Goal: Task Accomplishment & Management: Manage account settings

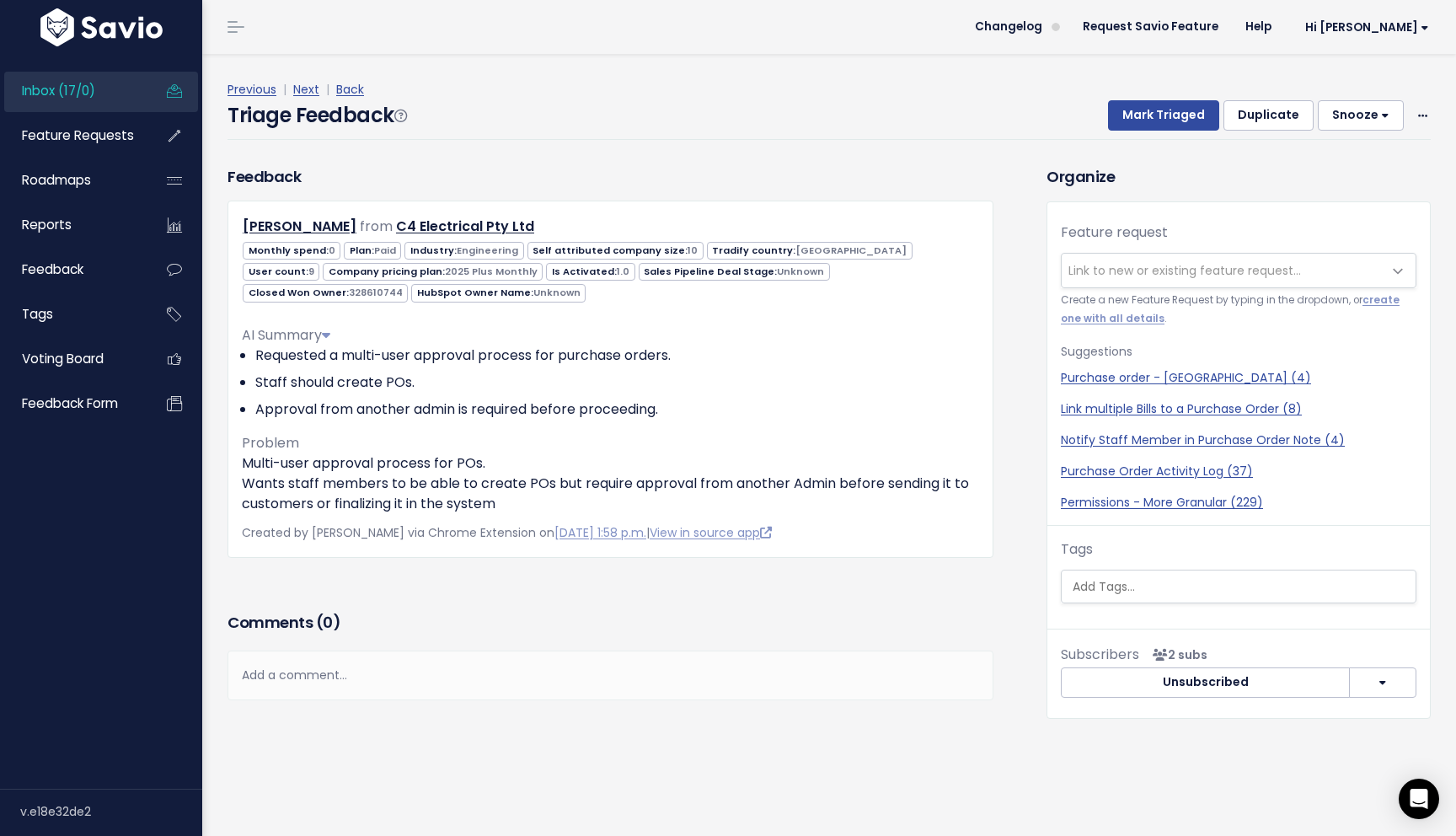
click at [82, 97] on span "Inbox (17/0)" at bounding box center [58, 90] width 74 height 17
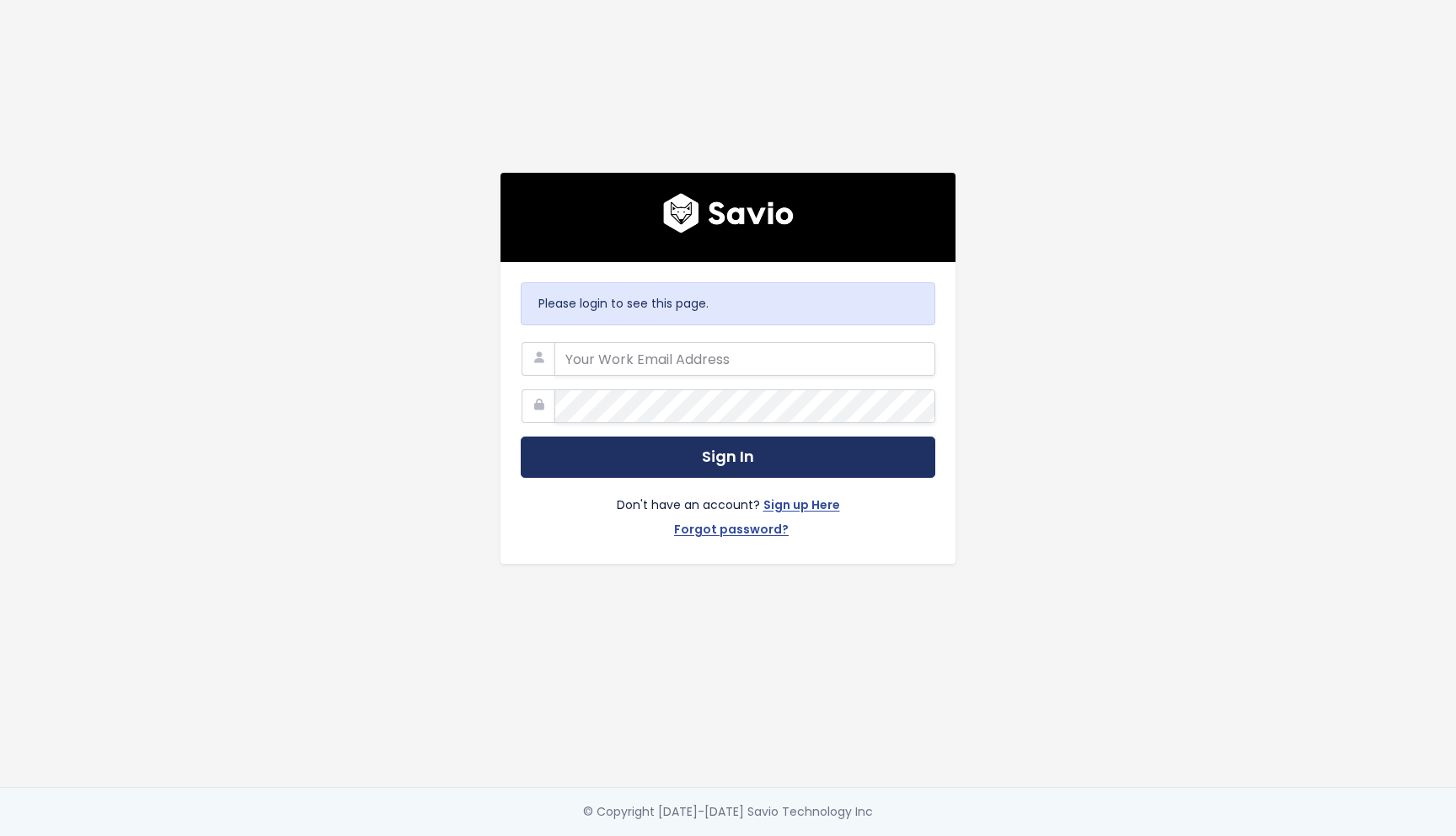
type input "alisa.shevela@tradifyhq.com"
click at [769, 463] on button "Sign In" at bounding box center [728, 457] width 415 height 41
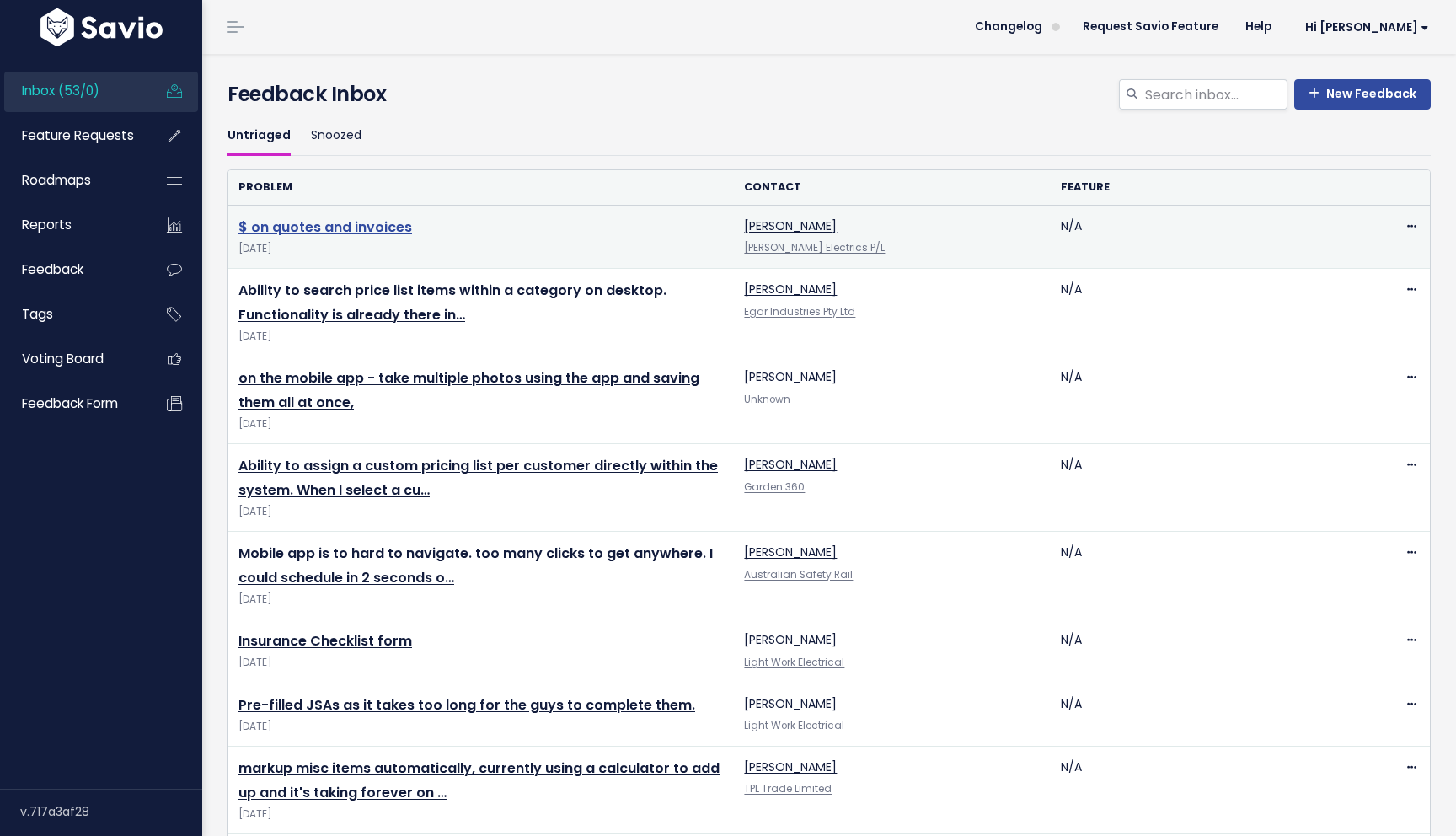
click at [360, 224] on link "$ on quotes and invoices" at bounding box center [325, 227] width 174 height 19
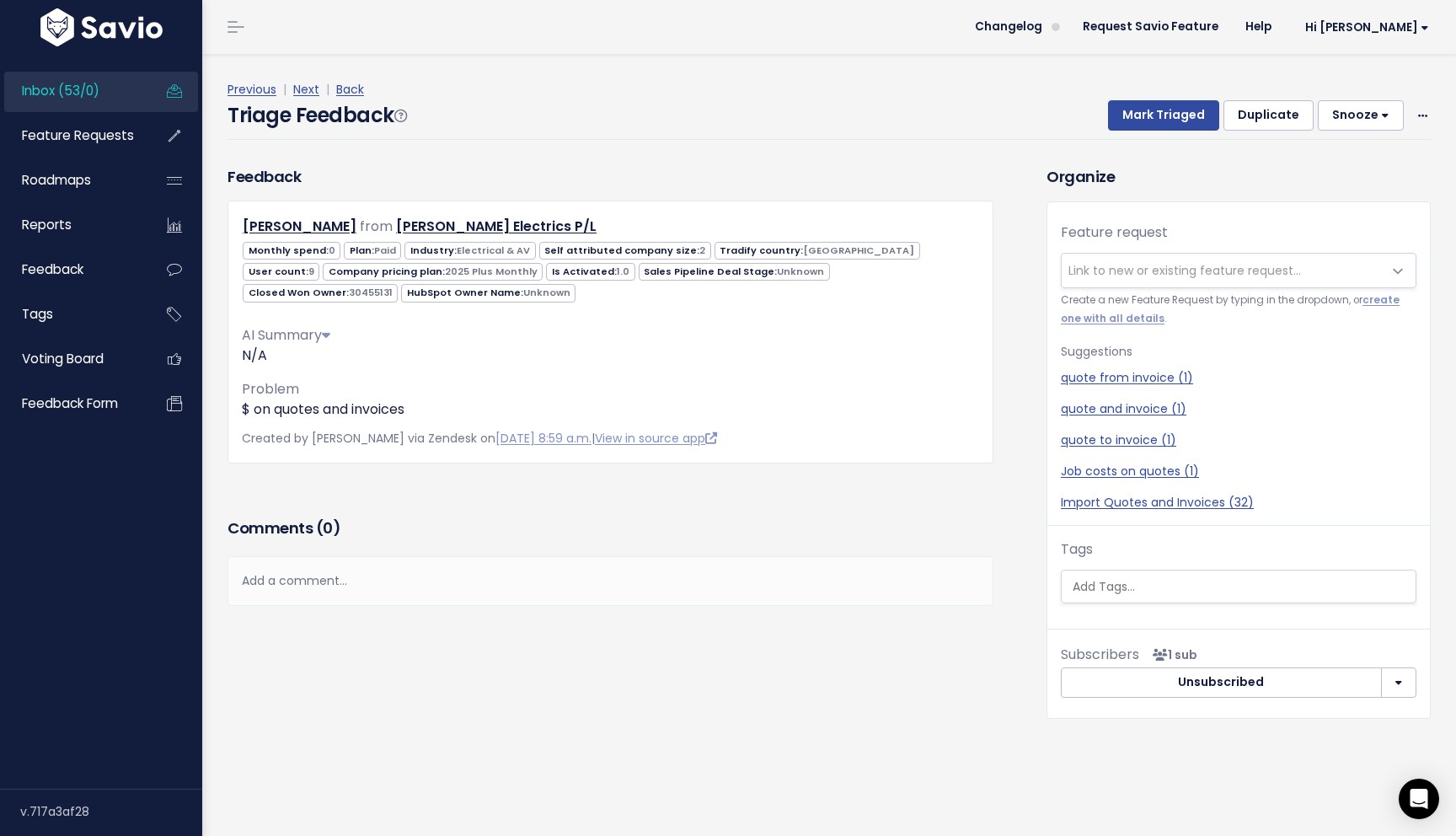
click at [1160, 267] on span "Link to new or existing feature request..." at bounding box center [1185, 270] width 233 height 17
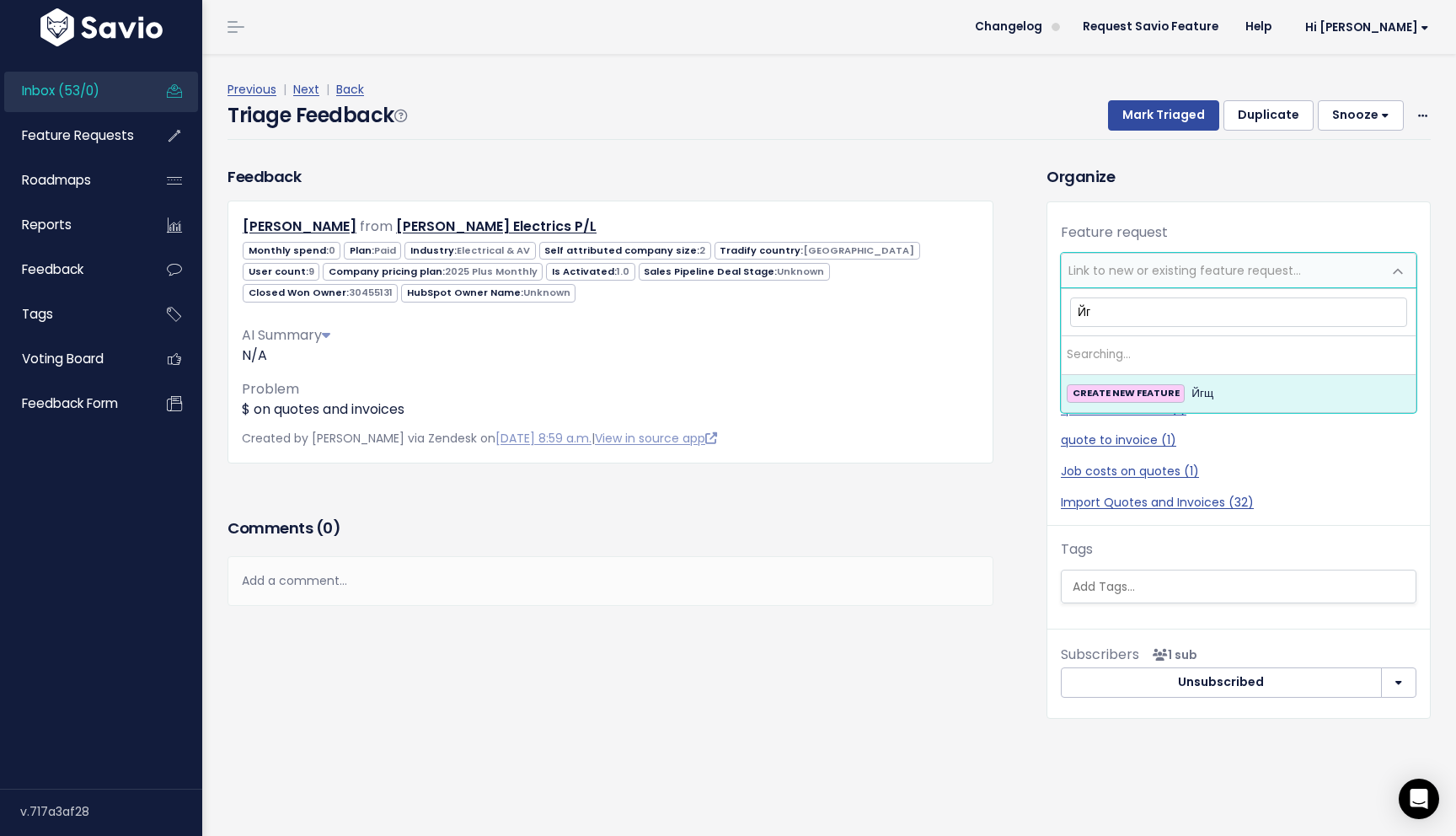
type input "[PERSON_NAME]"
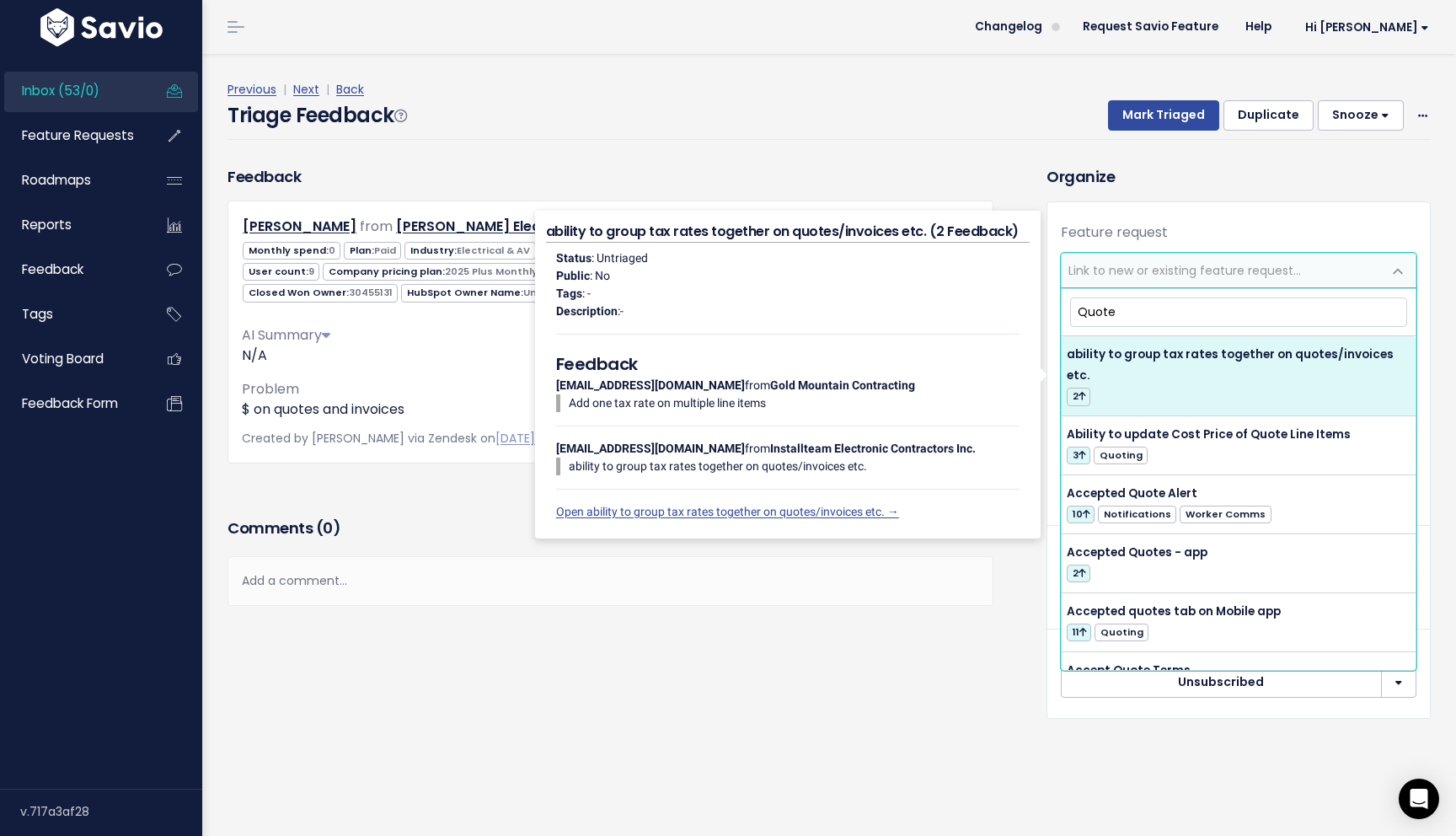
type input "Quote"
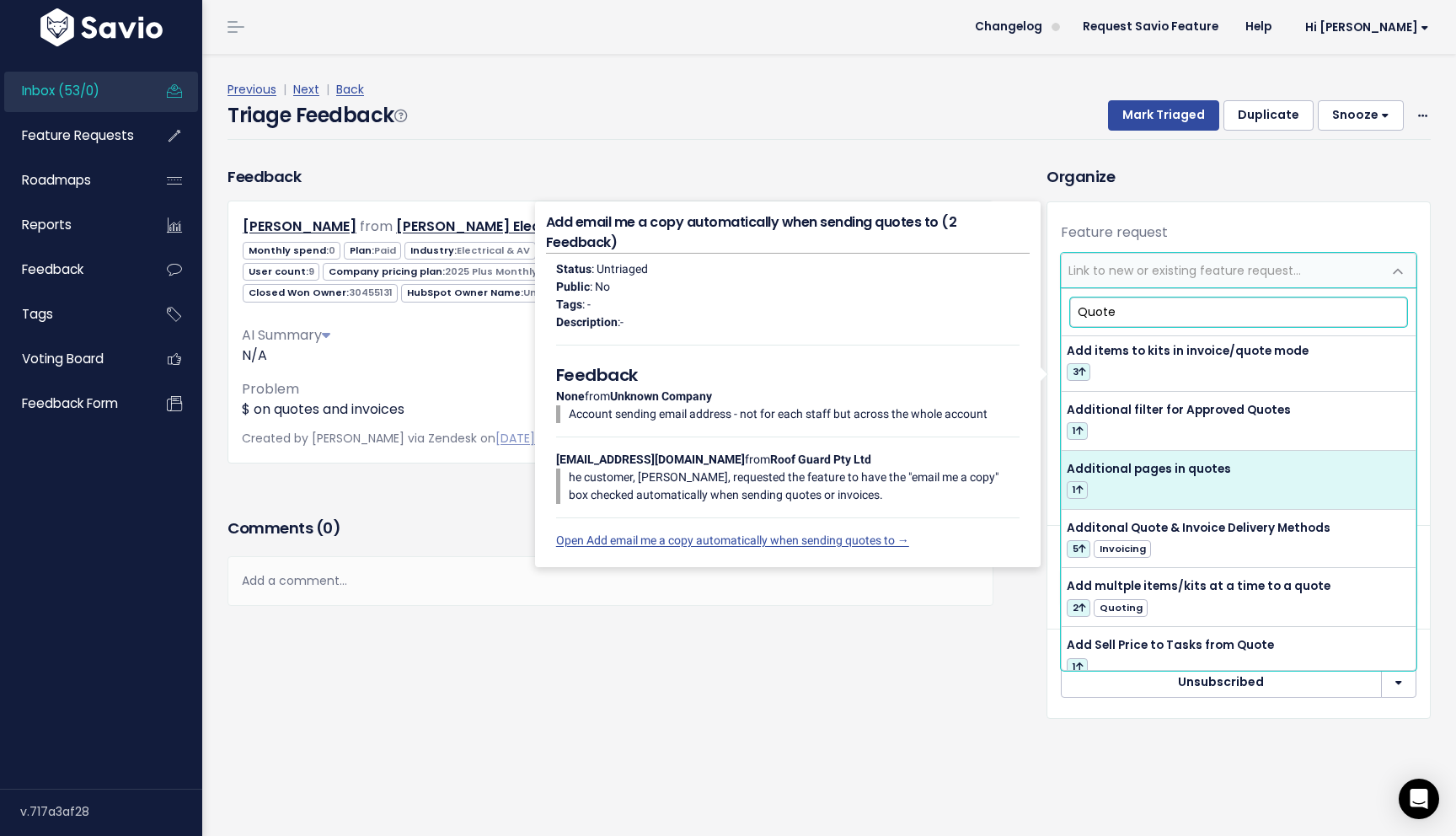
scroll to position [636, 0]
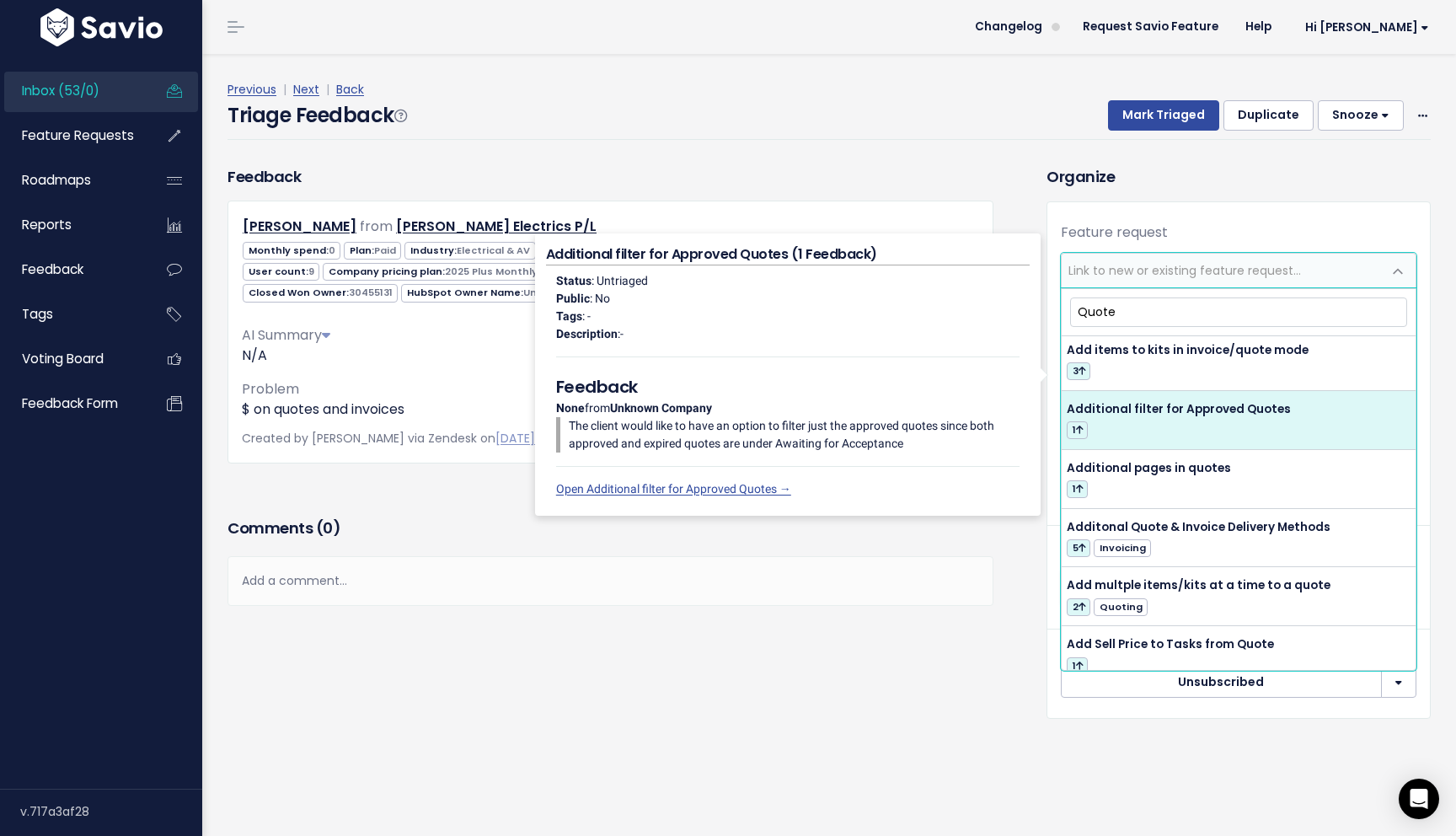
click at [298, 97] on div "Previous | Next | Back" at bounding box center [828, 89] width 1203 height 21
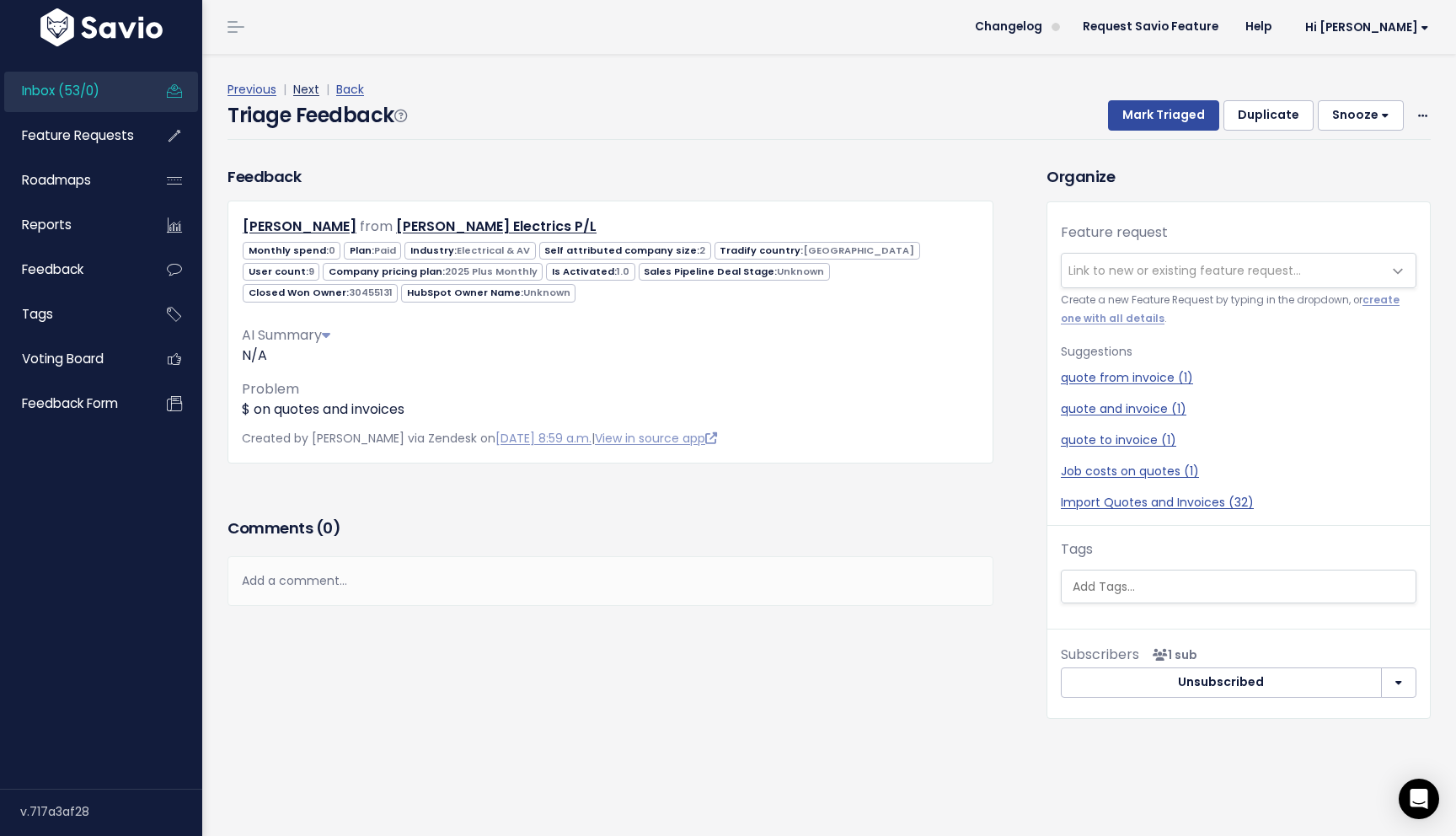
click at [305, 86] on link "Next" at bounding box center [306, 89] width 26 height 17
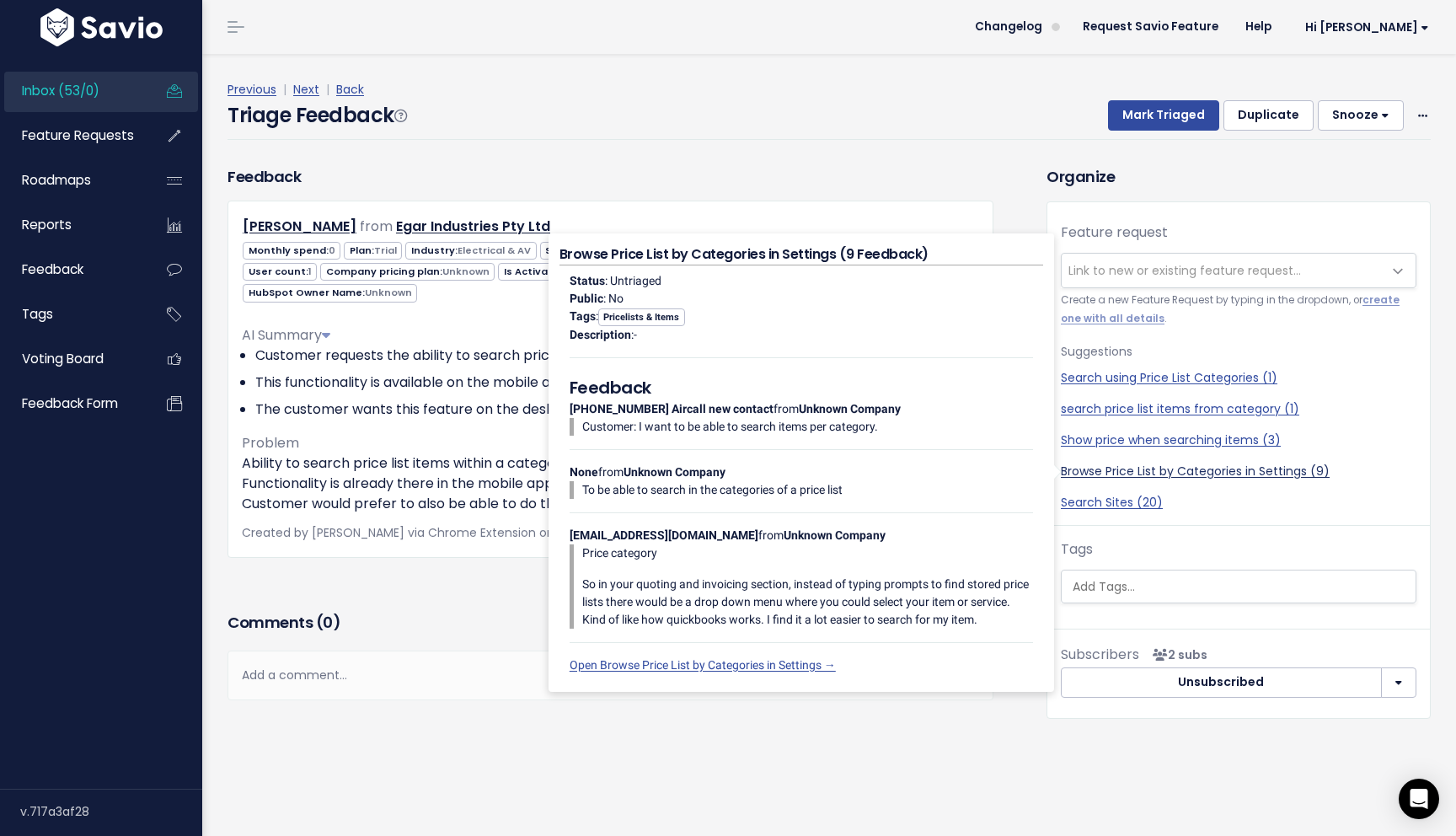
click at [1177, 473] on link "Browse Price List by Categories in Settings (9)" at bounding box center [1239, 471] width 356 height 17
select select "23122"
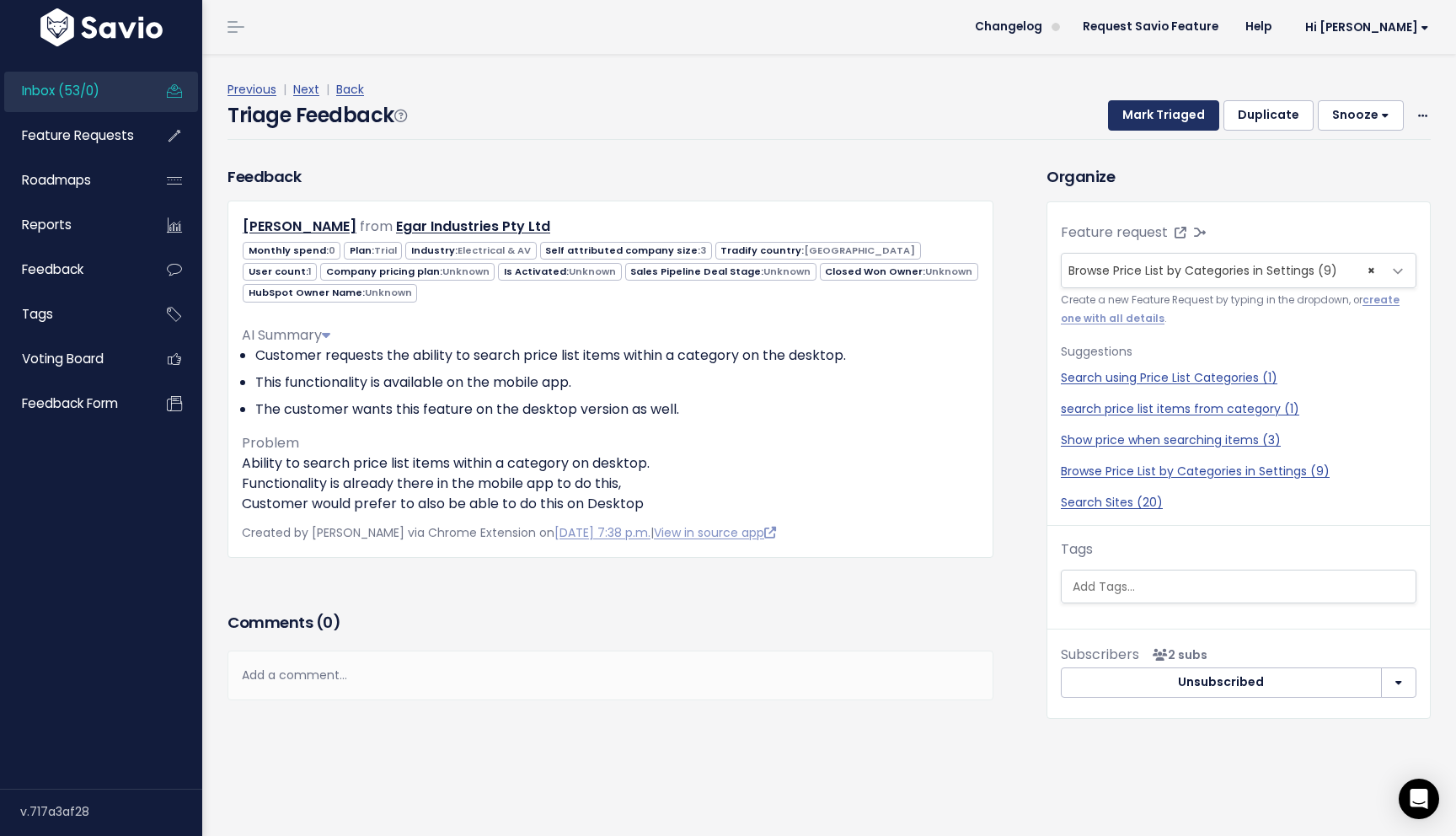
click at [1180, 115] on button "Mark Triaged" at bounding box center [1163, 115] width 111 height 30
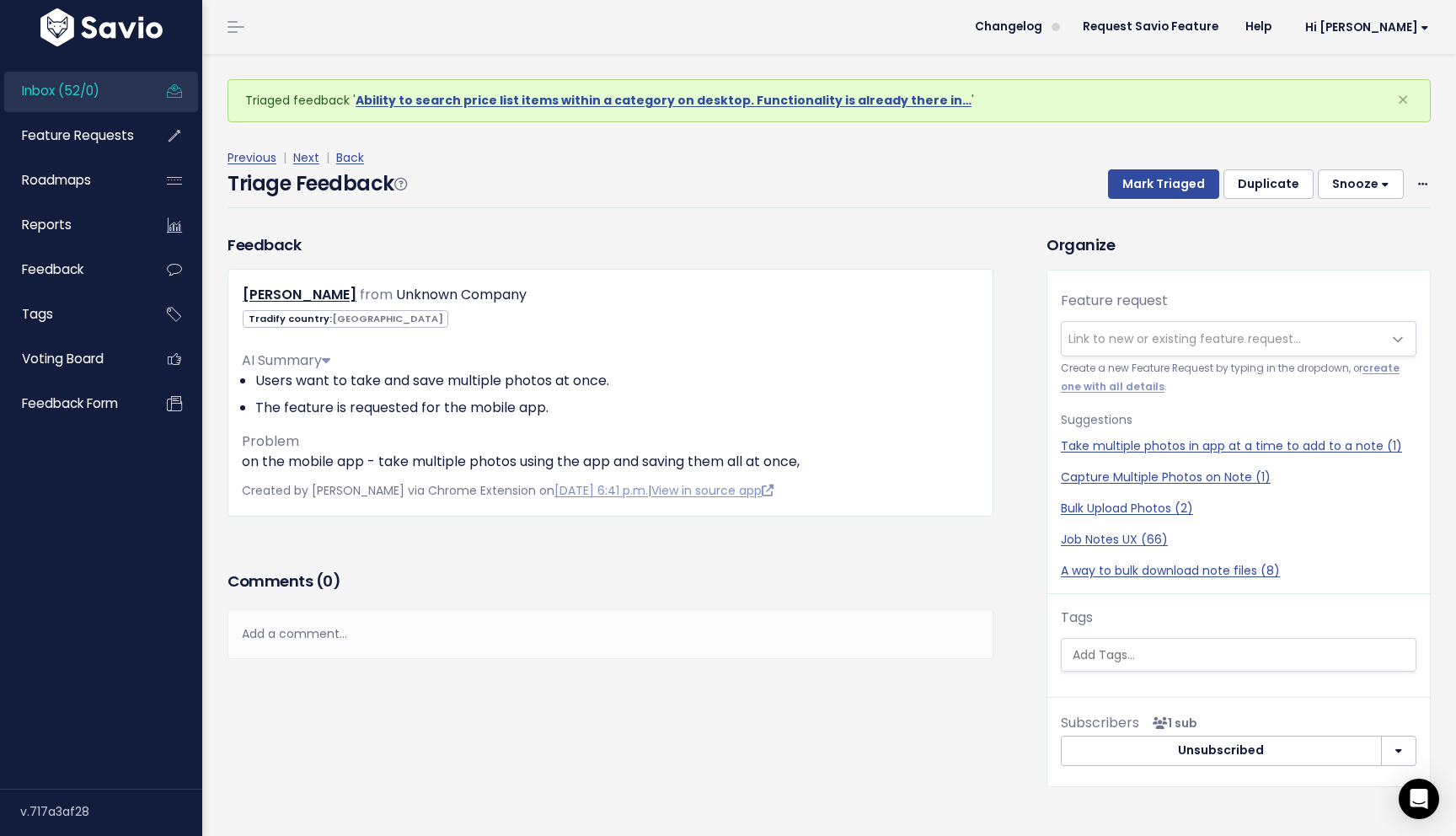
click at [851, 565] on div "Feedback [PERSON_NAME] from Unknown Company [GEOGRAPHIC_DATA]" at bounding box center [610, 400] width 791 height 333
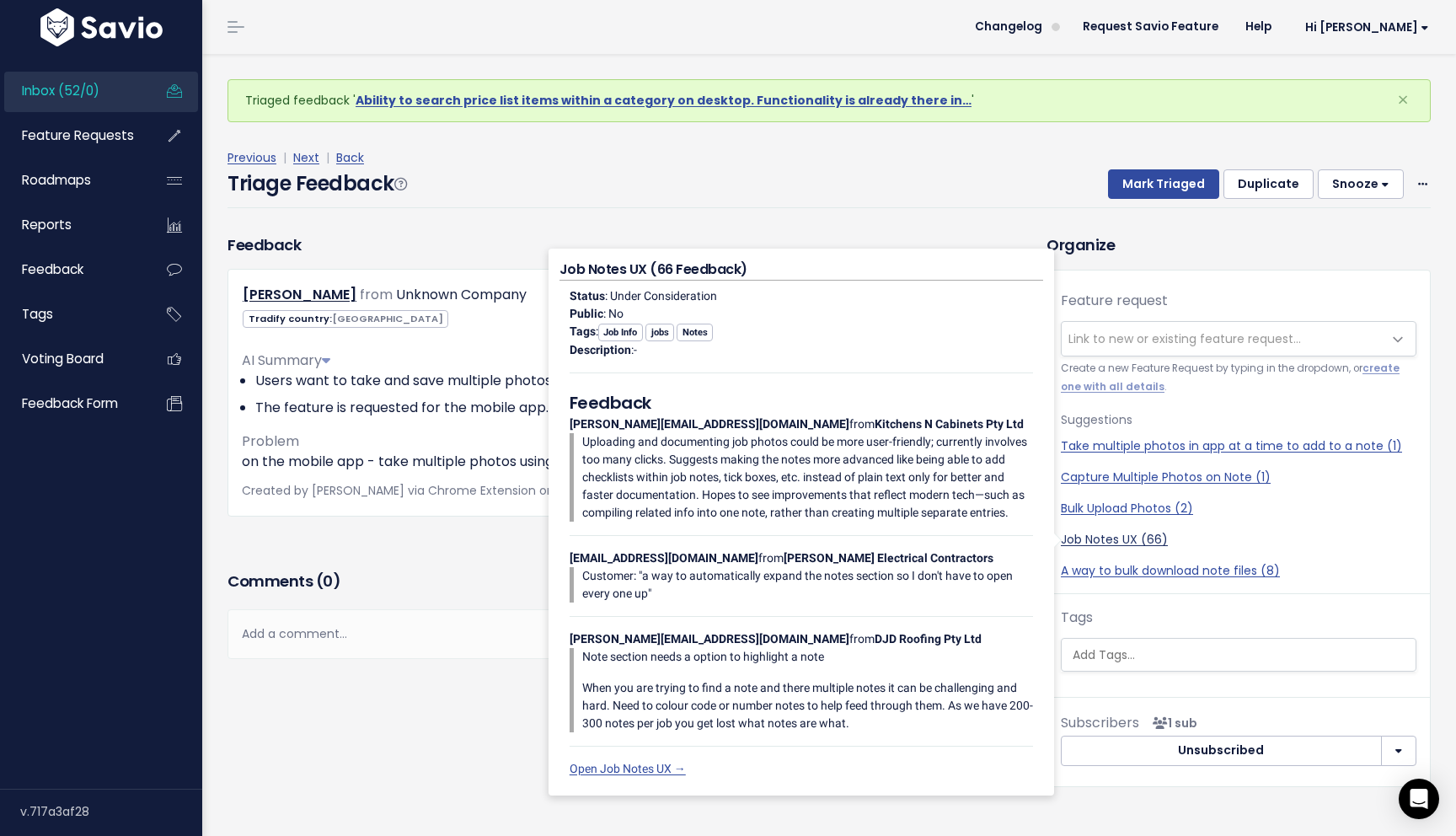
click at [1105, 542] on link "Job Notes UX (66)" at bounding box center [1239, 539] width 356 height 17
select select "14583"
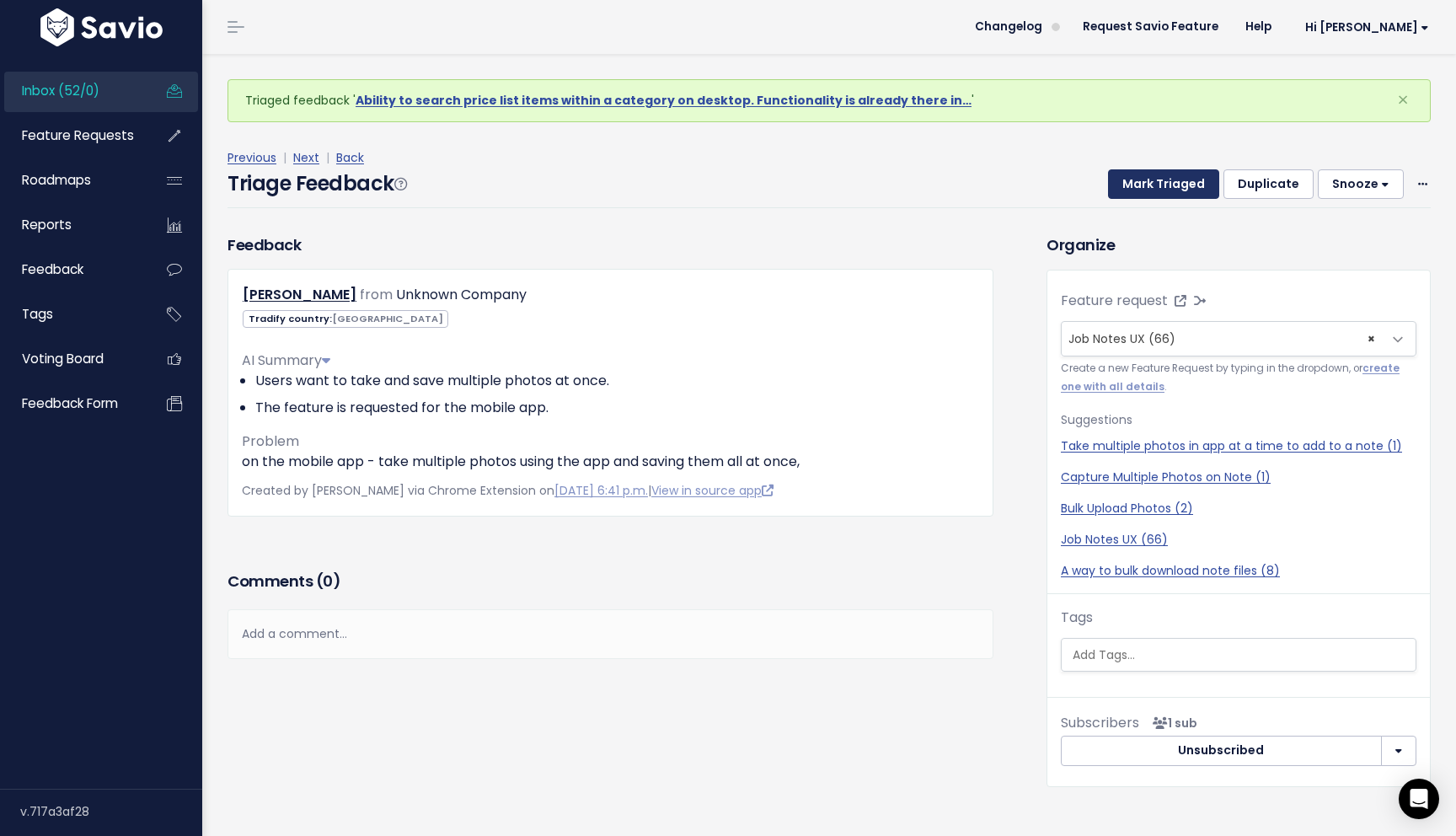
click at [1165, 177] on button "Mark Triaged" at bounding box center [1163, 184] width 111 height 30
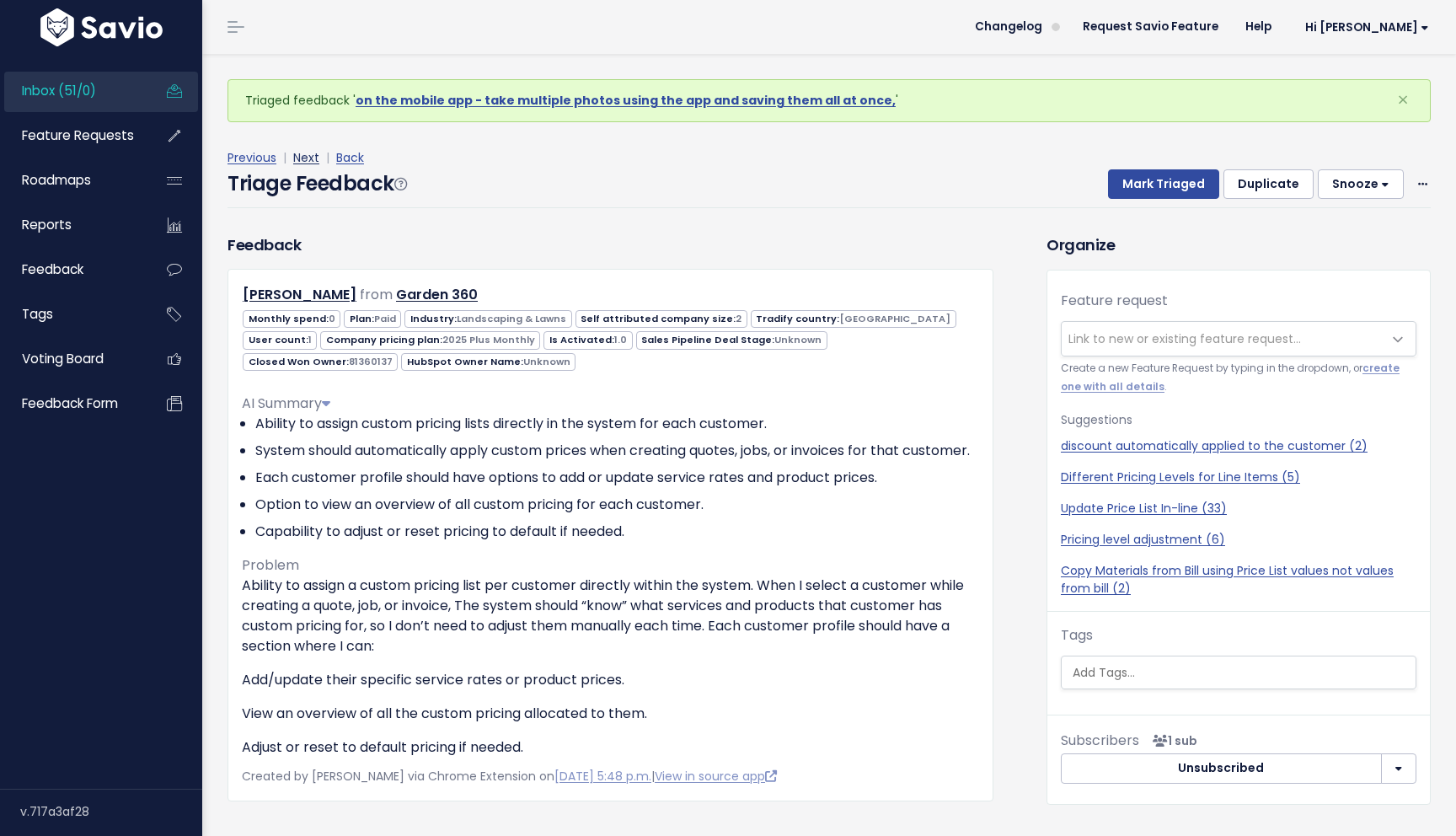
click at [309, 159] on link "Next" at bounding box center [306, 157] width 26 height 17
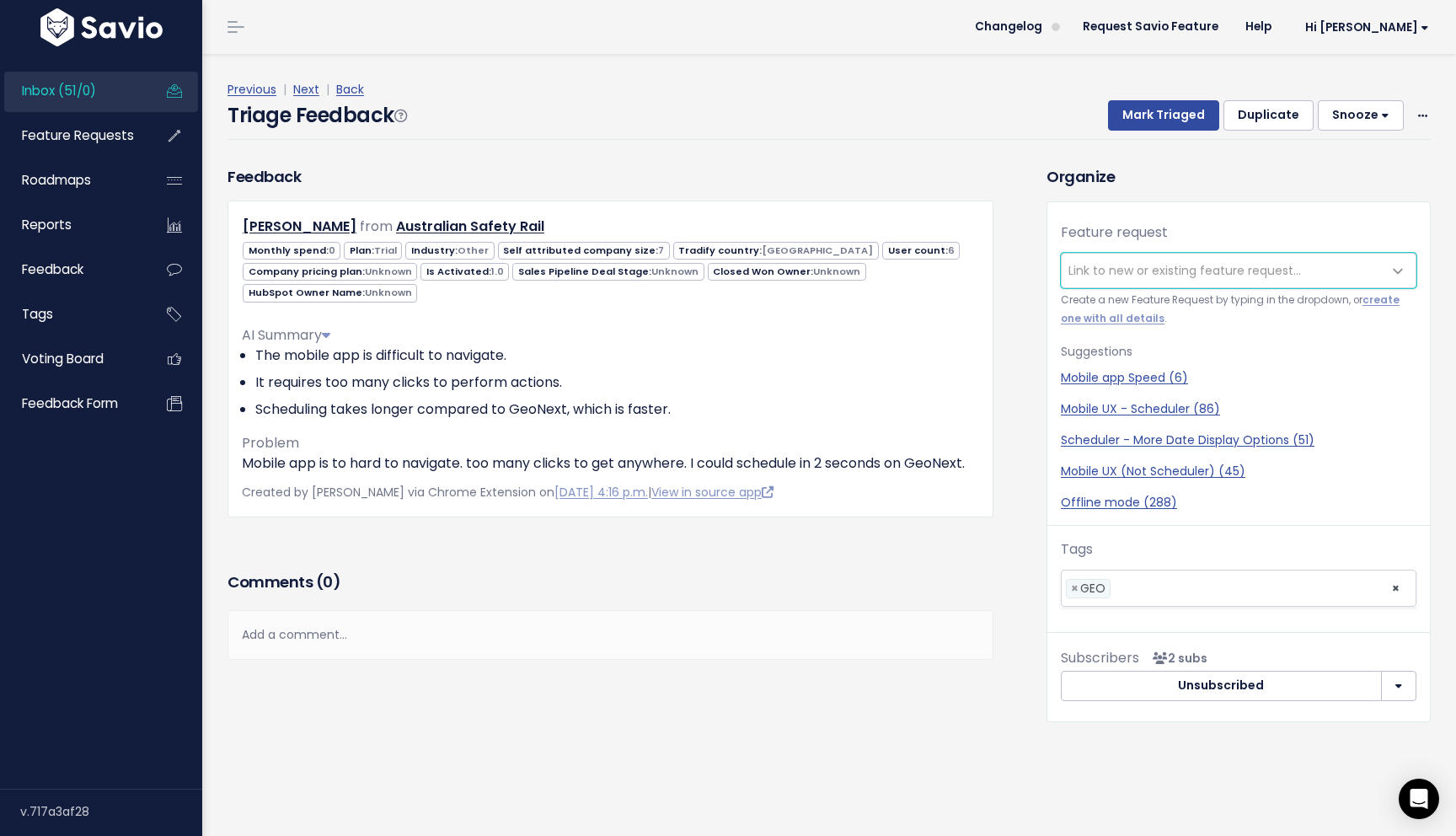
click at [1130, 281] on span "Link to new or existing feature request..." at bounding box center [1221, 270] width 320 height 34
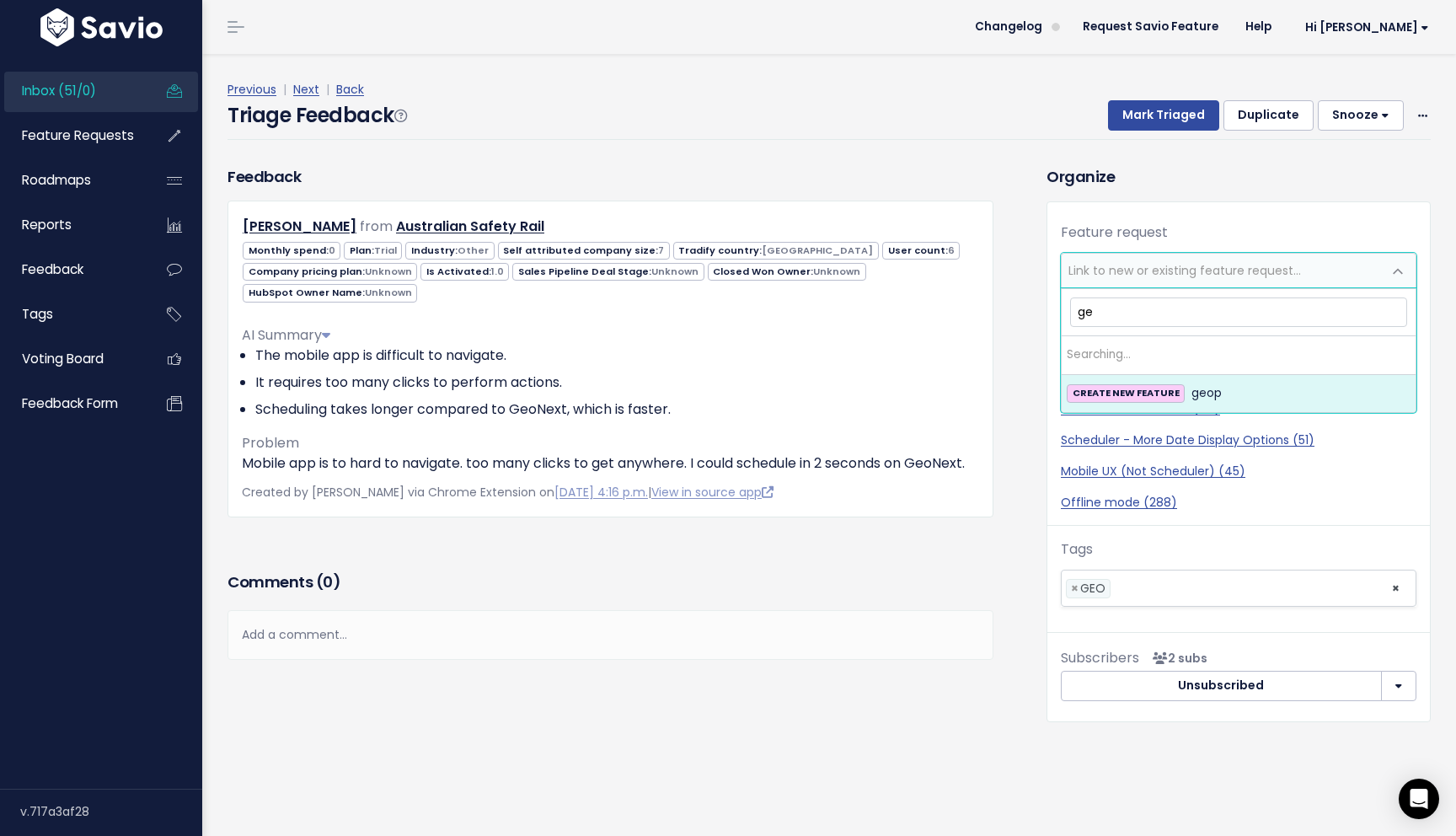
type input "g"
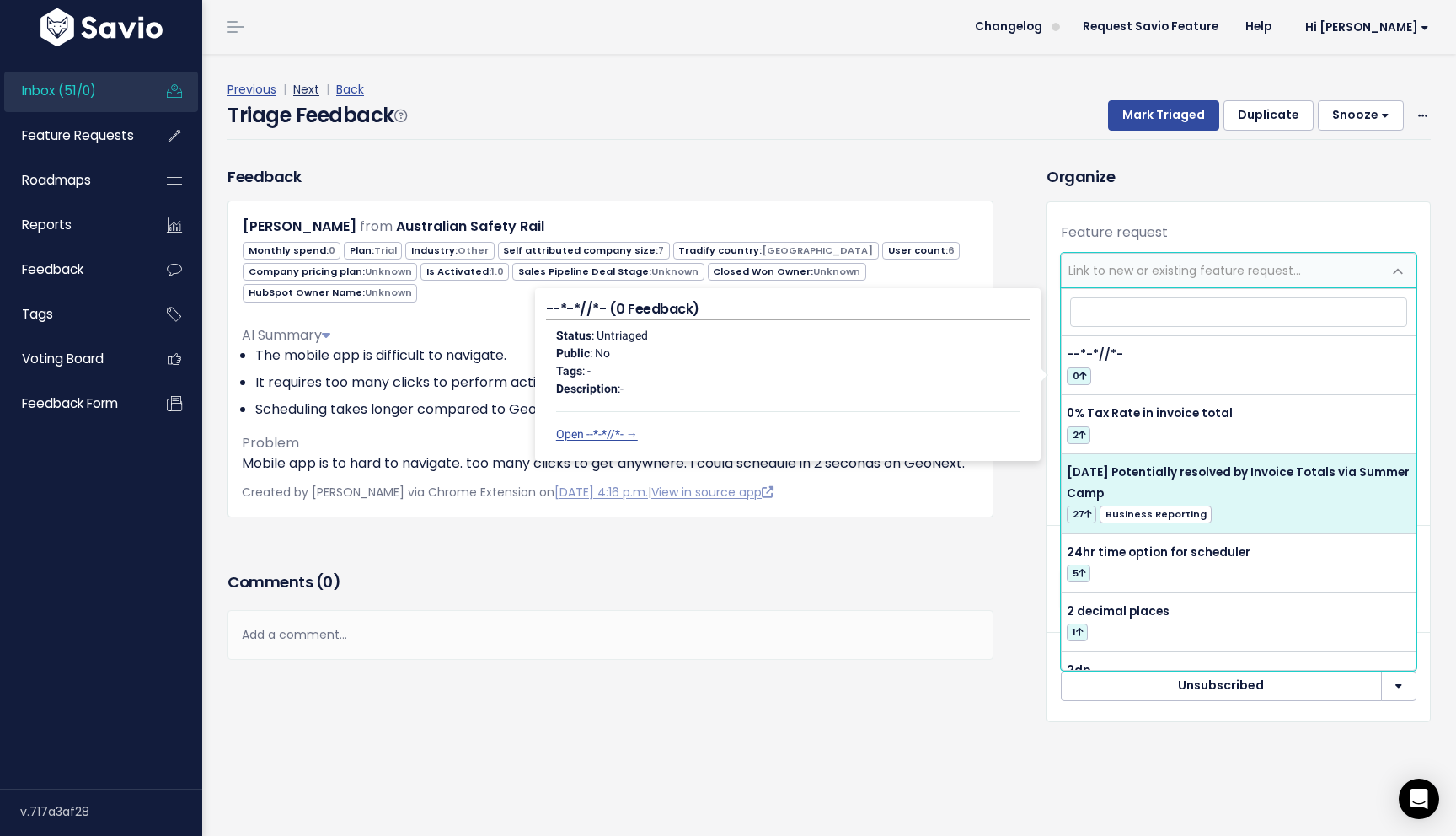
click at [299, 87] on link "Next" at bounding box center [306, 89] width 26 height 17
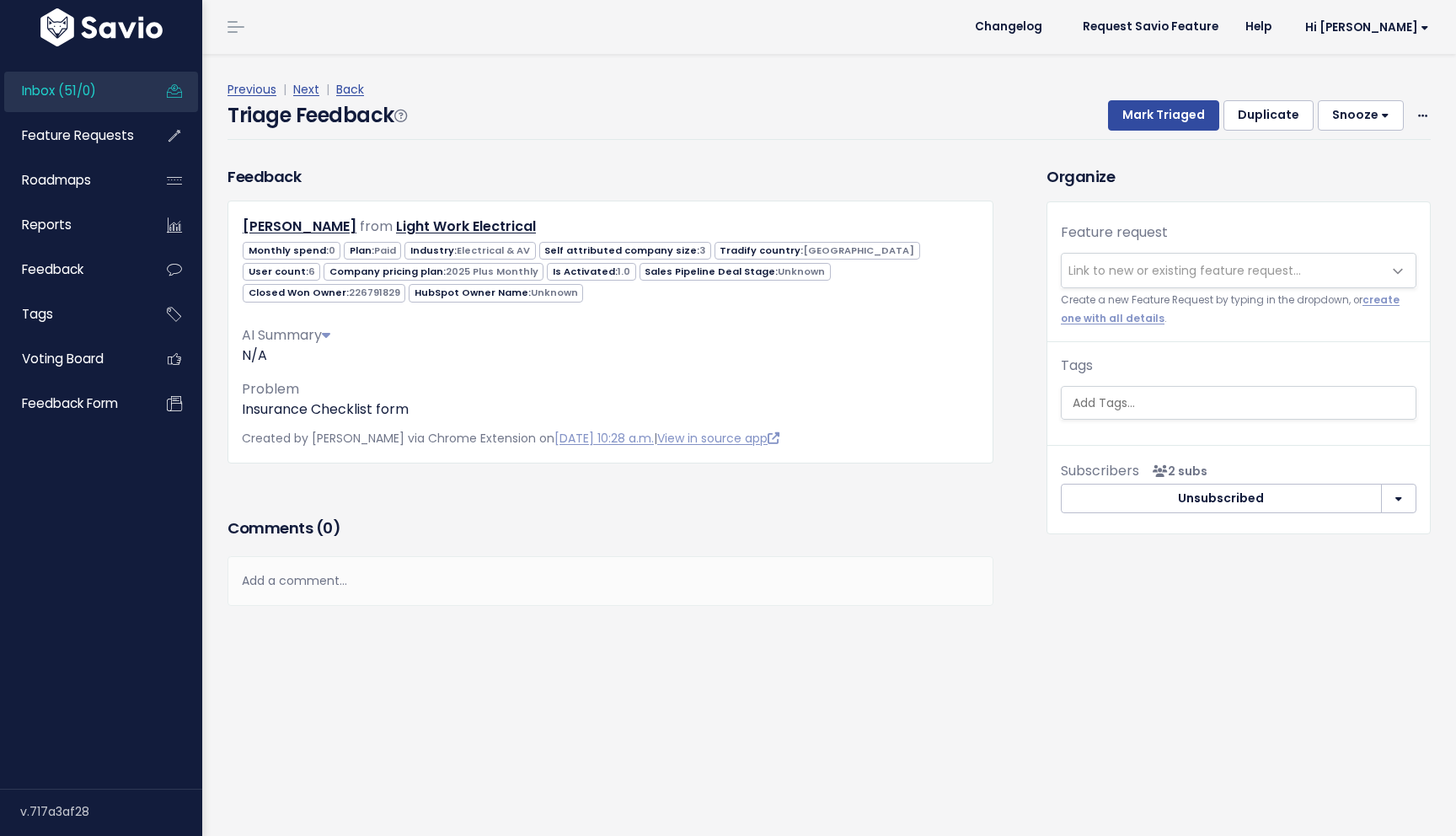
click at [459, 529] on h3 "Comments ( 0 )" at bounding box center [610, 529] width 766 height 24
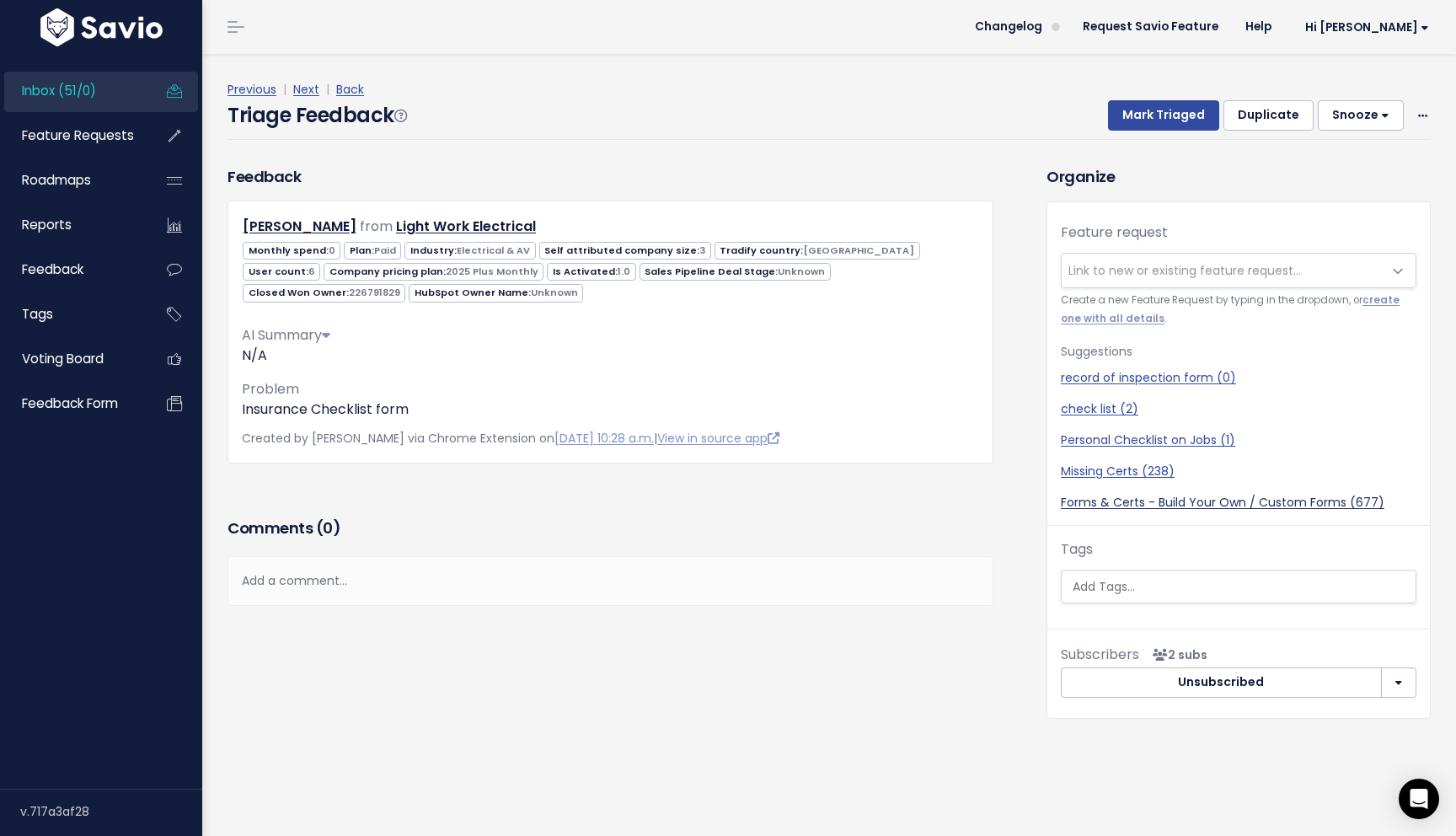
click at [1151, 499] on link "Forms & Certs - Build Your Own / Custom Forms (677)" at bounding box center [1239, 502] width 356 height 17
select select "37578"
click at [1154, 109] on button "Mark Triaged" at bounding box center [1163, 115] width 111 height 30
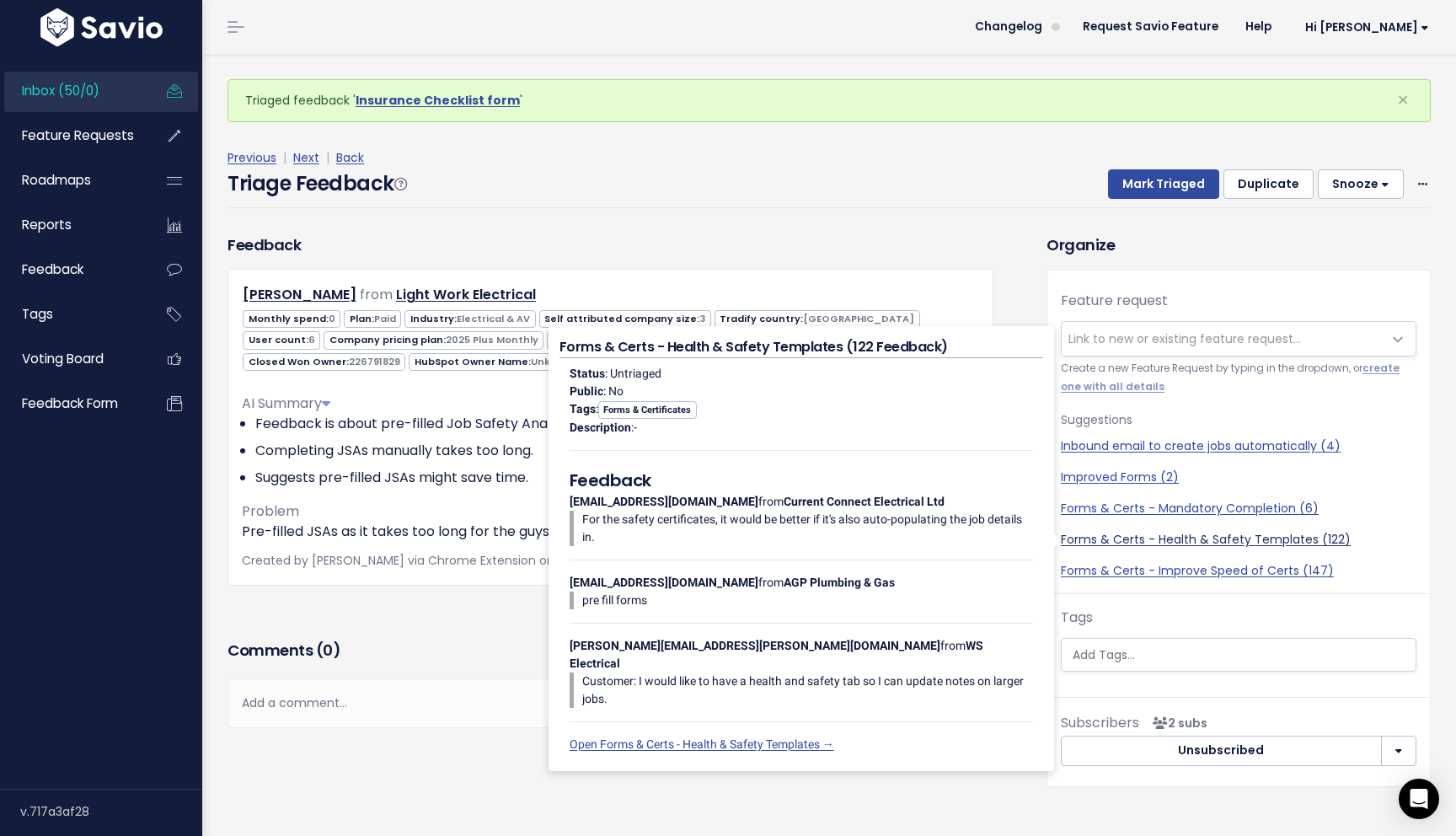
click at [1224, 539] on link "Forms & Certs - Health & Safety Templates (122)" at bounding box center [1239, 539] width 356 height 17
select select "37579"
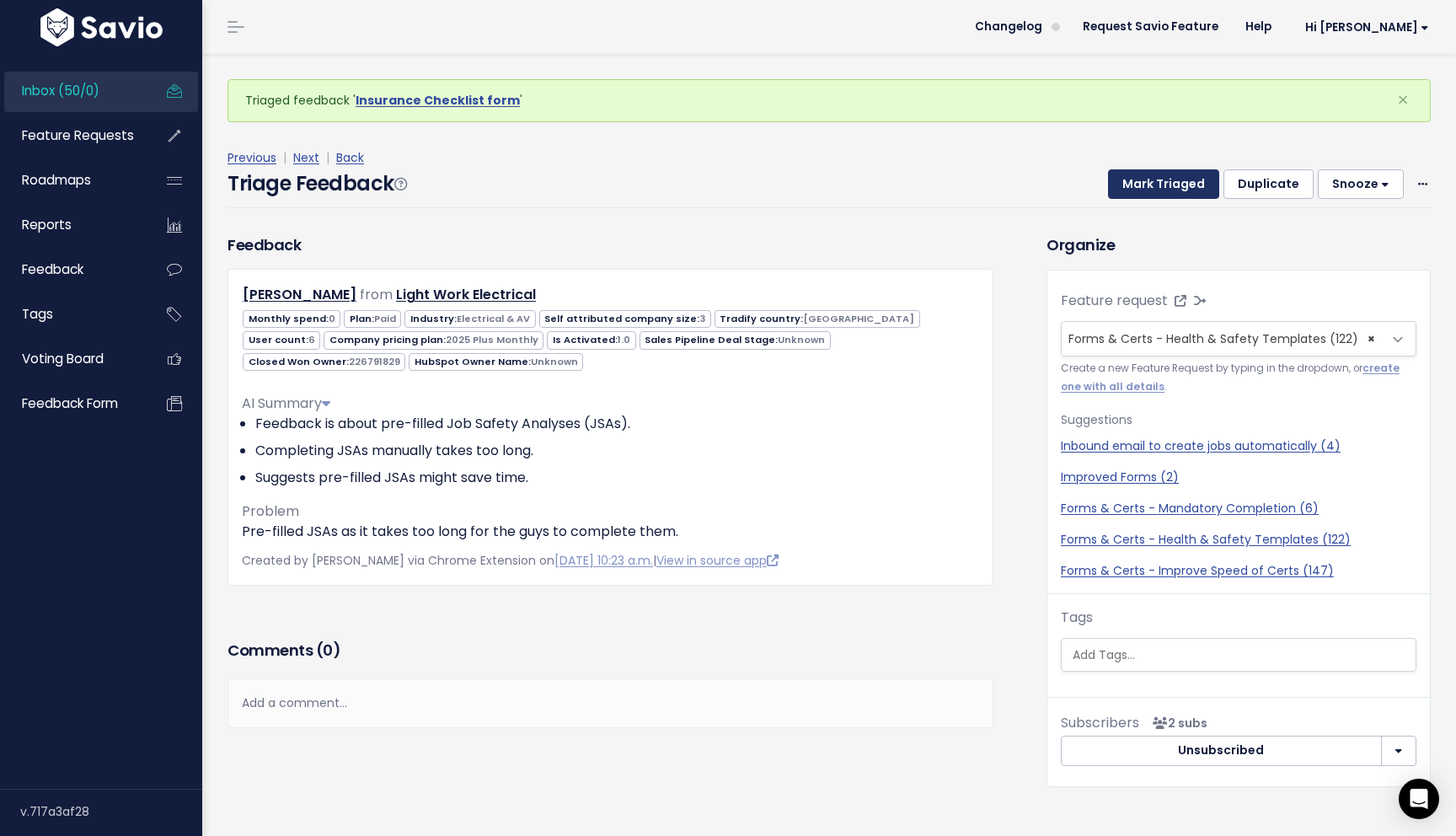
click at [1177, 186] on button "Mark Triaged" at bounding box center [1163, 184] width 111 height 30
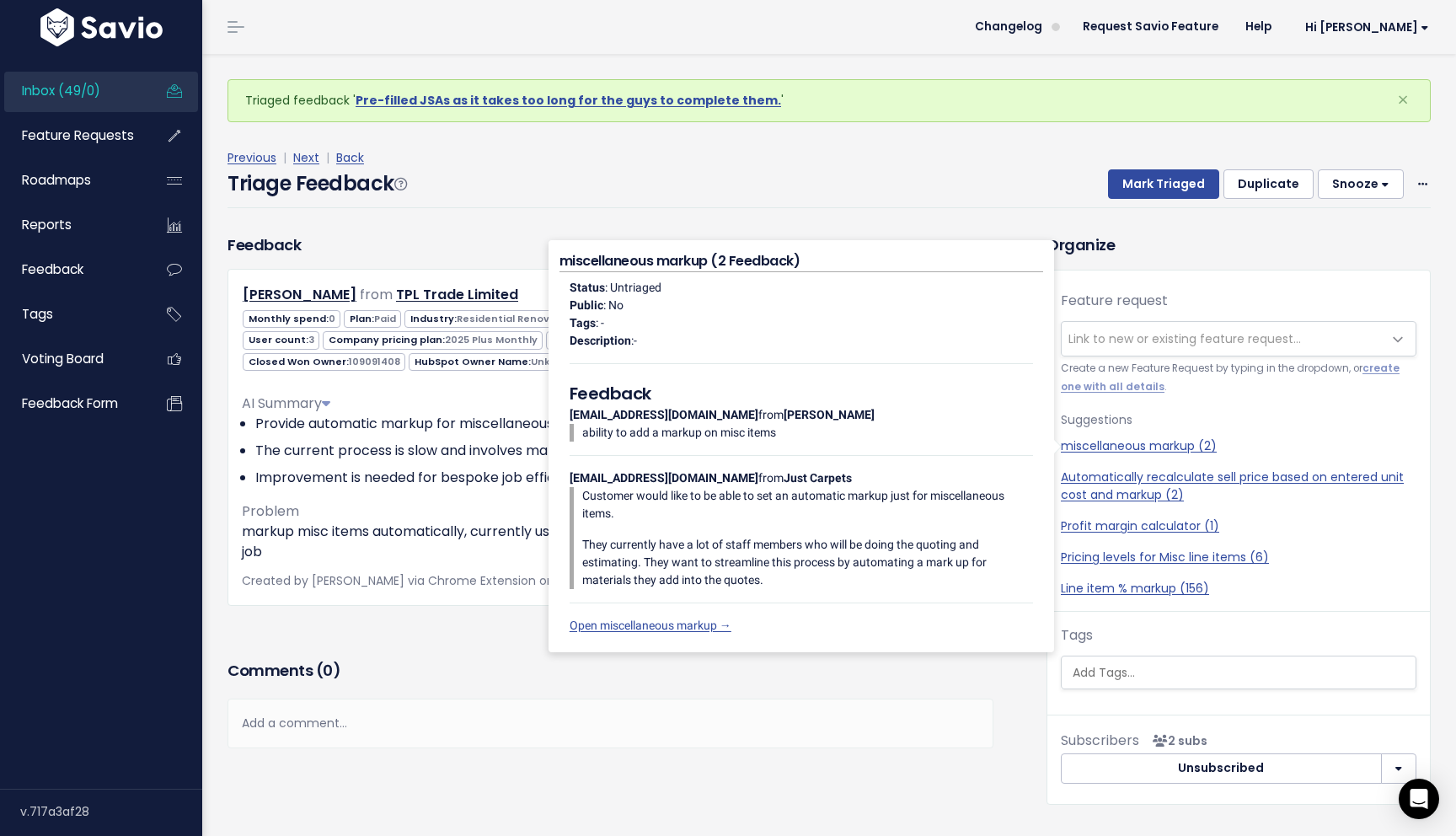
click at [1004, 174] on div "Triage Feedback Mark Triaged Duplicate Snooze 1 day 3 days 7 days 14 days Edit …" at bounding box center [828, 188] width 1203 height 40
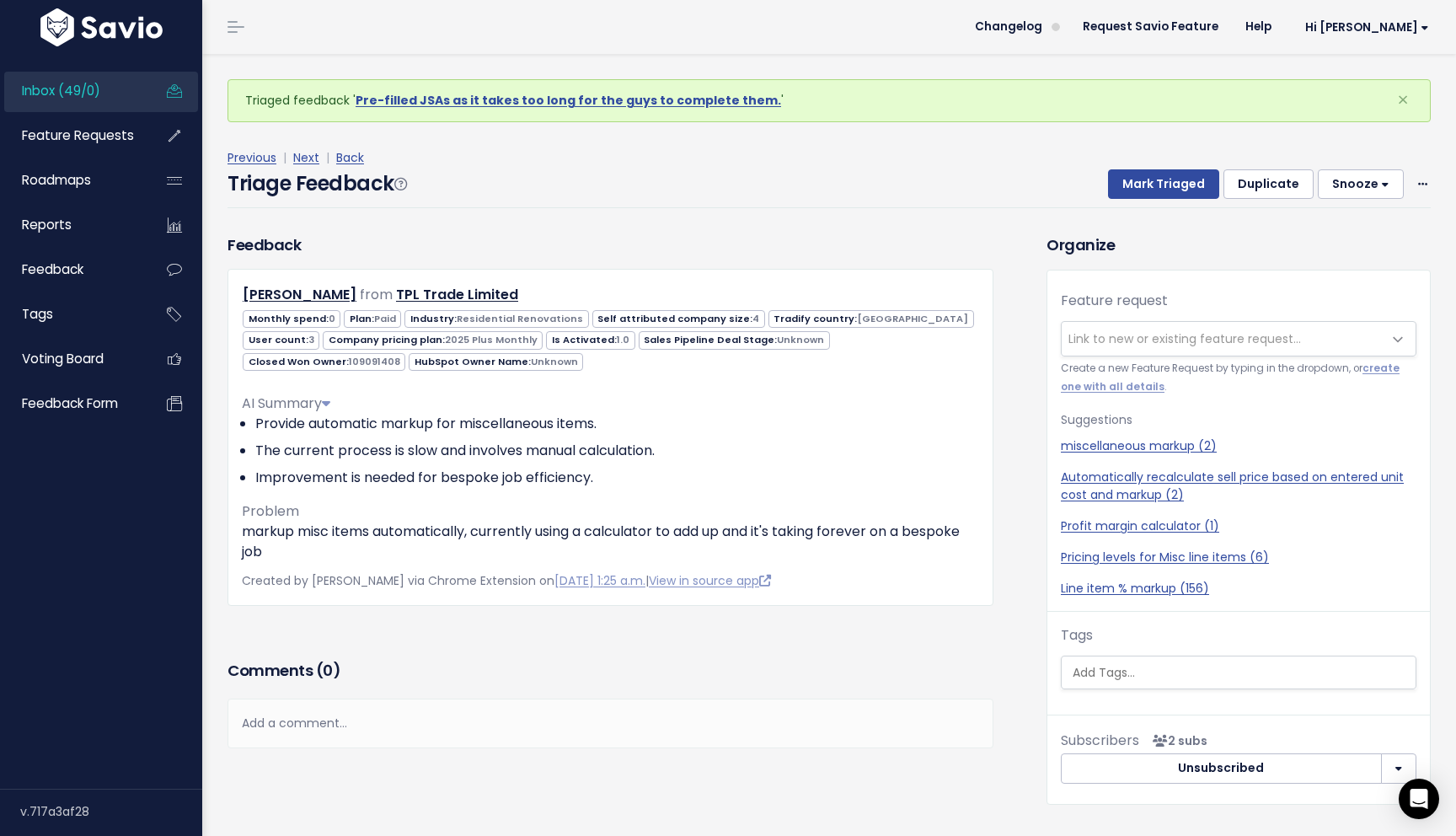
click at [969, 661] on h3 "Comments ( 0 )" at bounding box center [610, 671] width 766 height 24
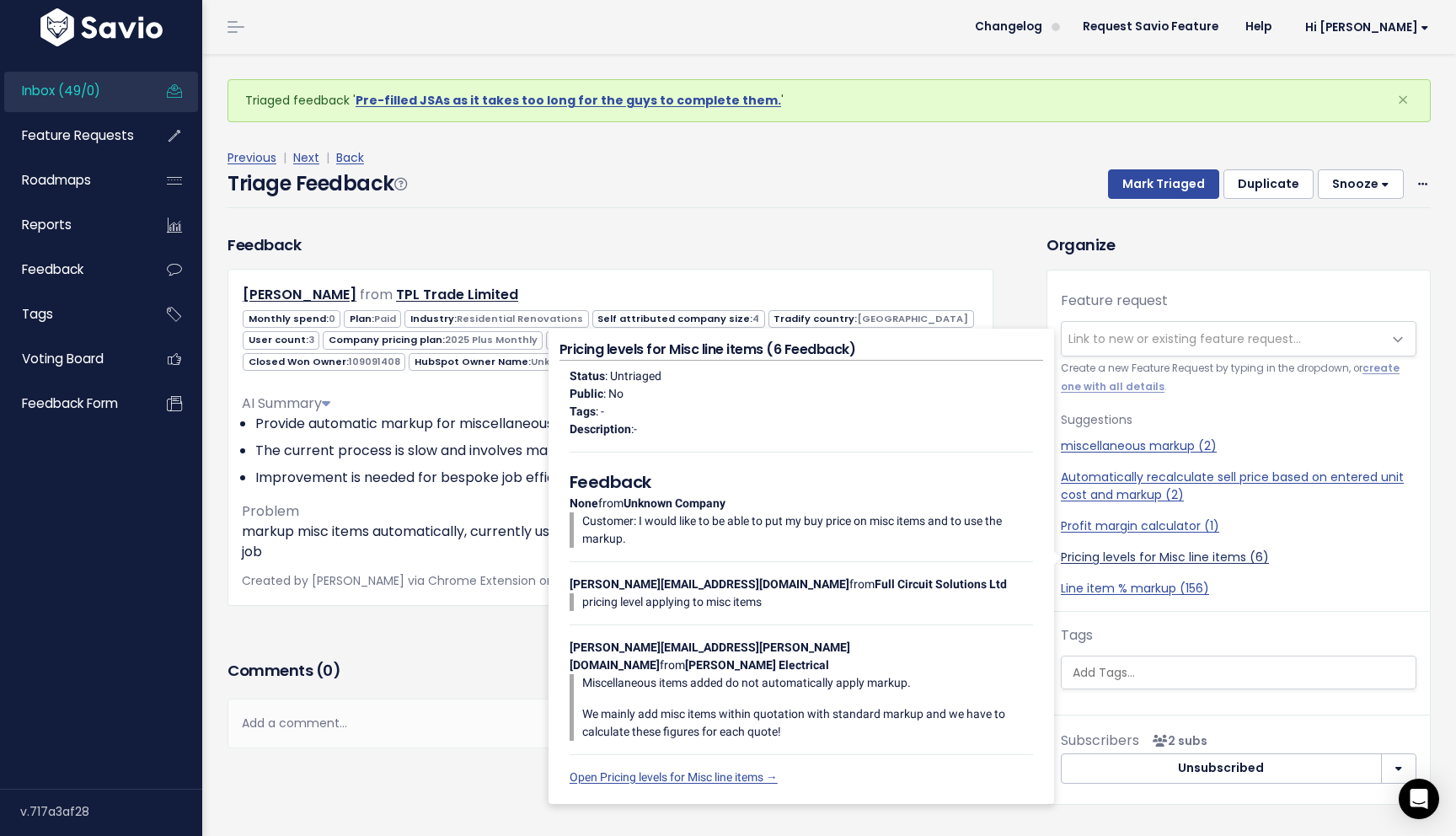
click at [1233, 557] on link "Pricing levels for Misc line items (6)" at bounding box center [1239, 557] width 356 height 17
select select "55964"
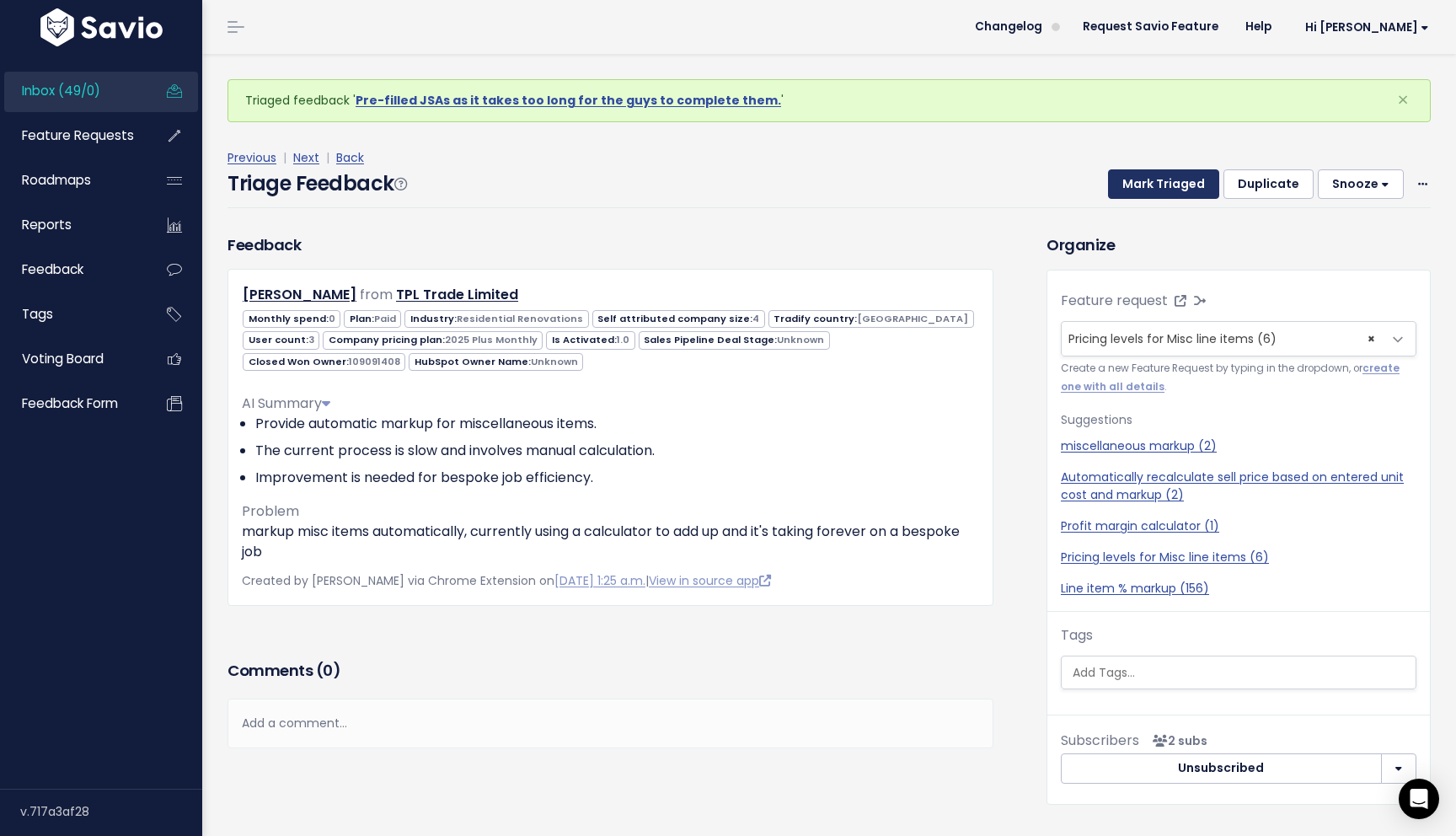
click at [1155, 186] on button "Mark Triaged" at bounding box center [1163, 184] width 111 height 30
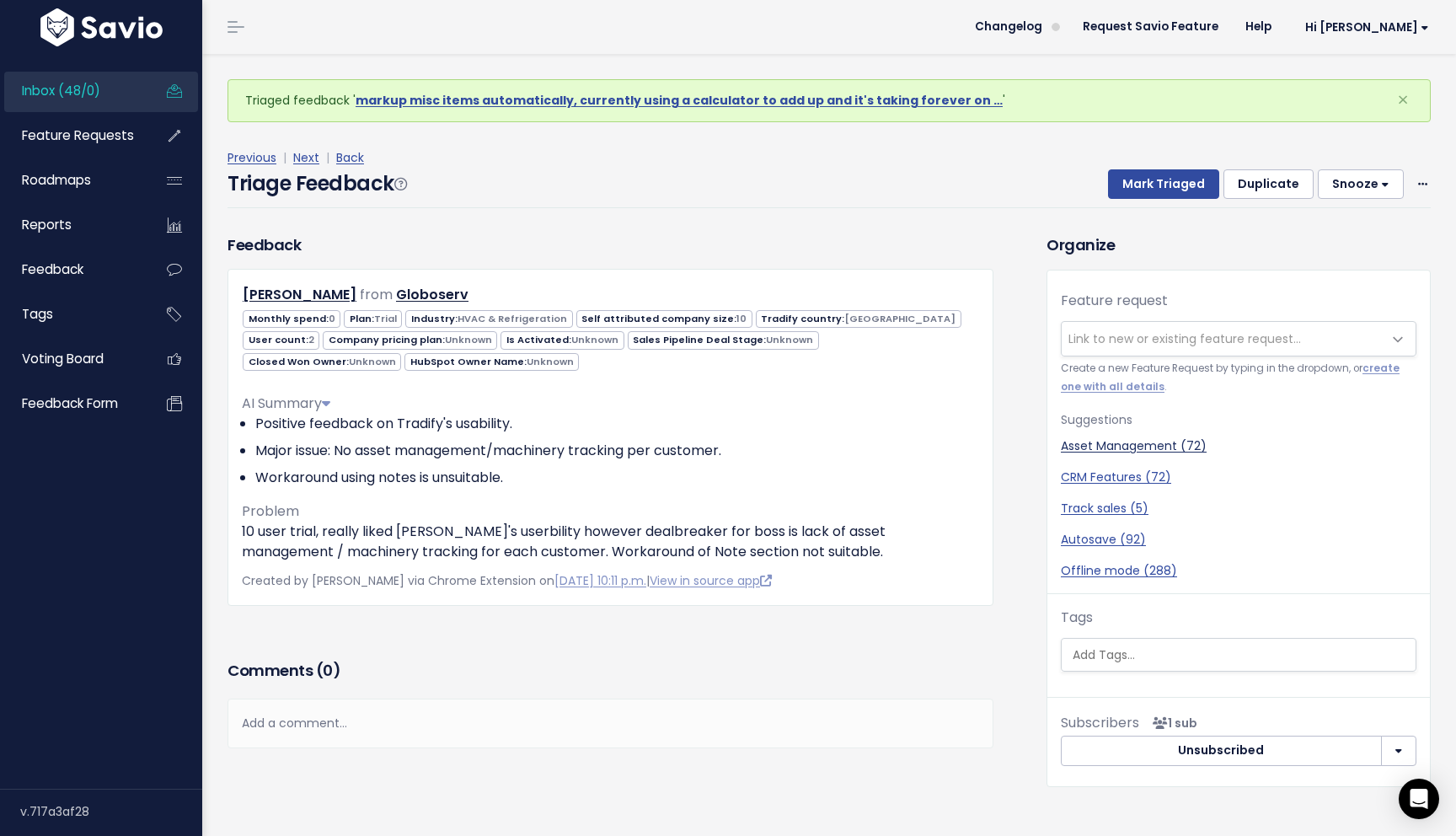
click at [1106, 446] on link "Asset Management (72)" at bounding box center [1239, 446] width 356 height 17
select select "13614"
click at [1165, 182] on button "Mark Triaged" at bounding box center [1163, 184] width 111 height 30
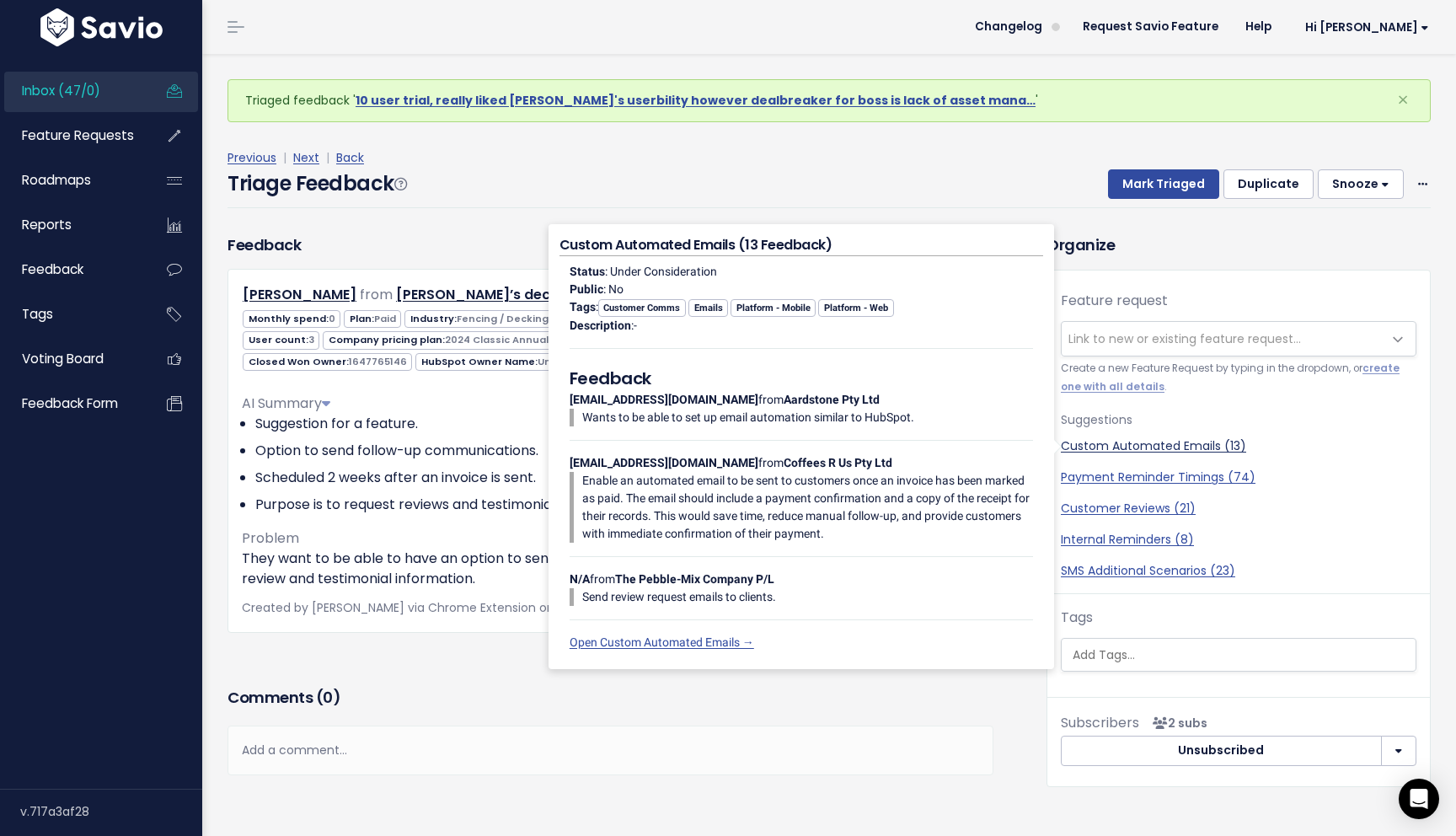
click at [1204, 445] on link "Custom Automated Emails (13)" at bounding box center [1239, 446] width 356 height 17
select select "14836"
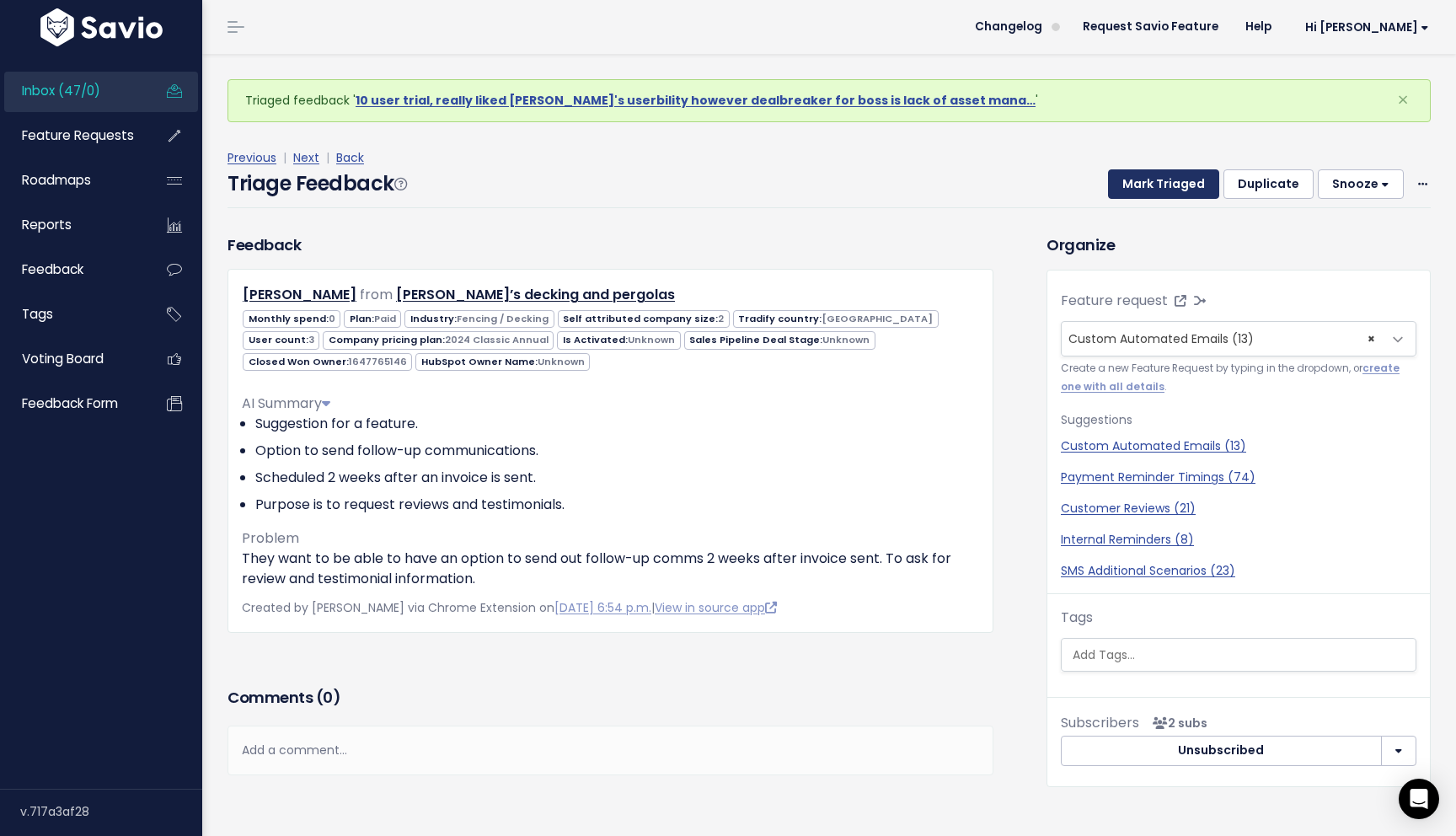
click at [1164, 185] on button "Mark Triaged" at bounding box center [1163, 184] width 111 height 30
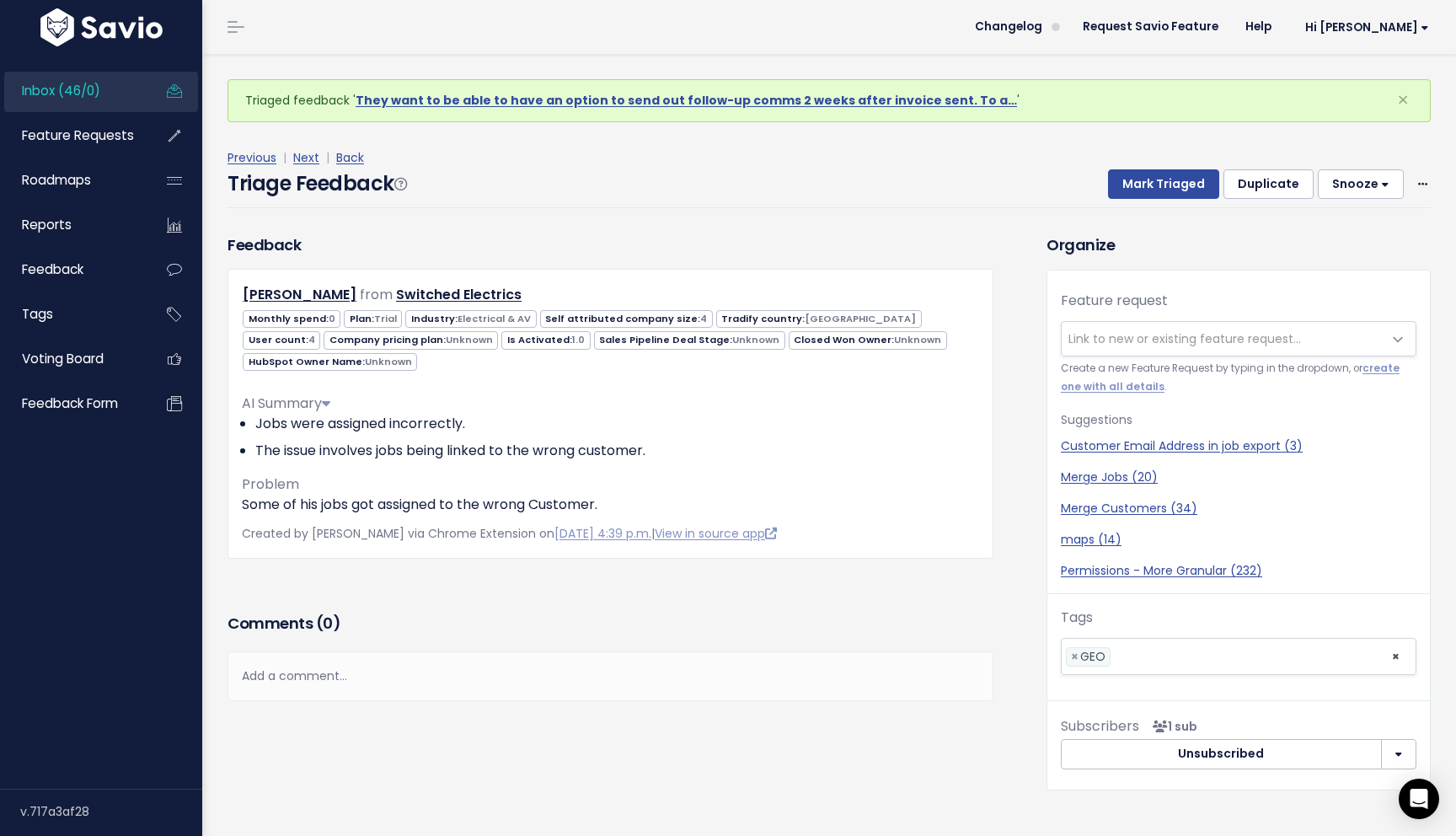
click at [544, 644] on div "Comments ( 0 )" at bounding box center [610, 630] width 766 height 42
click at [383, 692] on div "Add a comment..." at bounding box center [610, 676] width 766 height 50
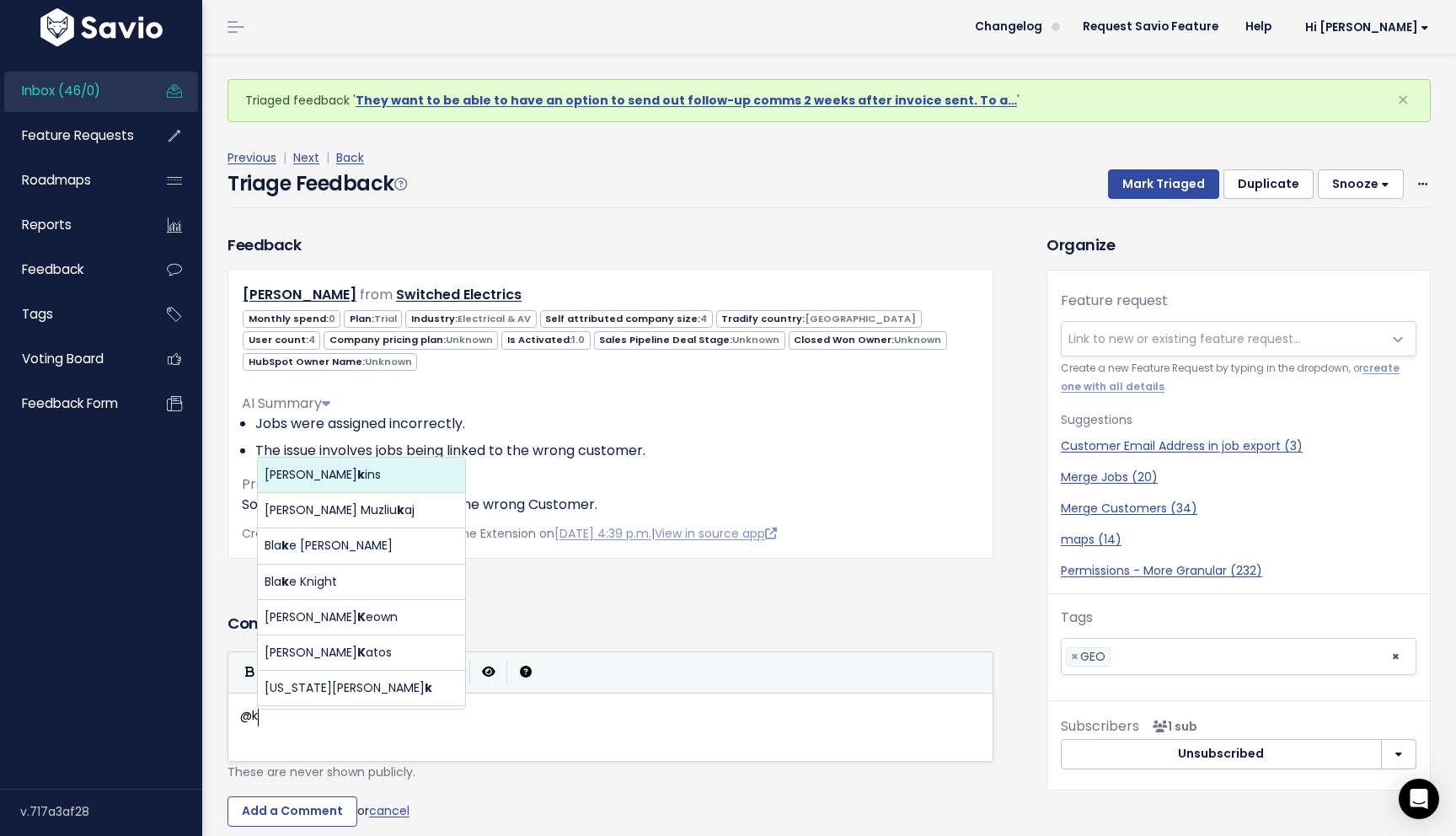
scroll to position [5, 21]
click at [358, 474] on body "Inbox (46/0) Feature Requests Roadmaps ×" at bounding box center [728, 468] width 1456 height 938
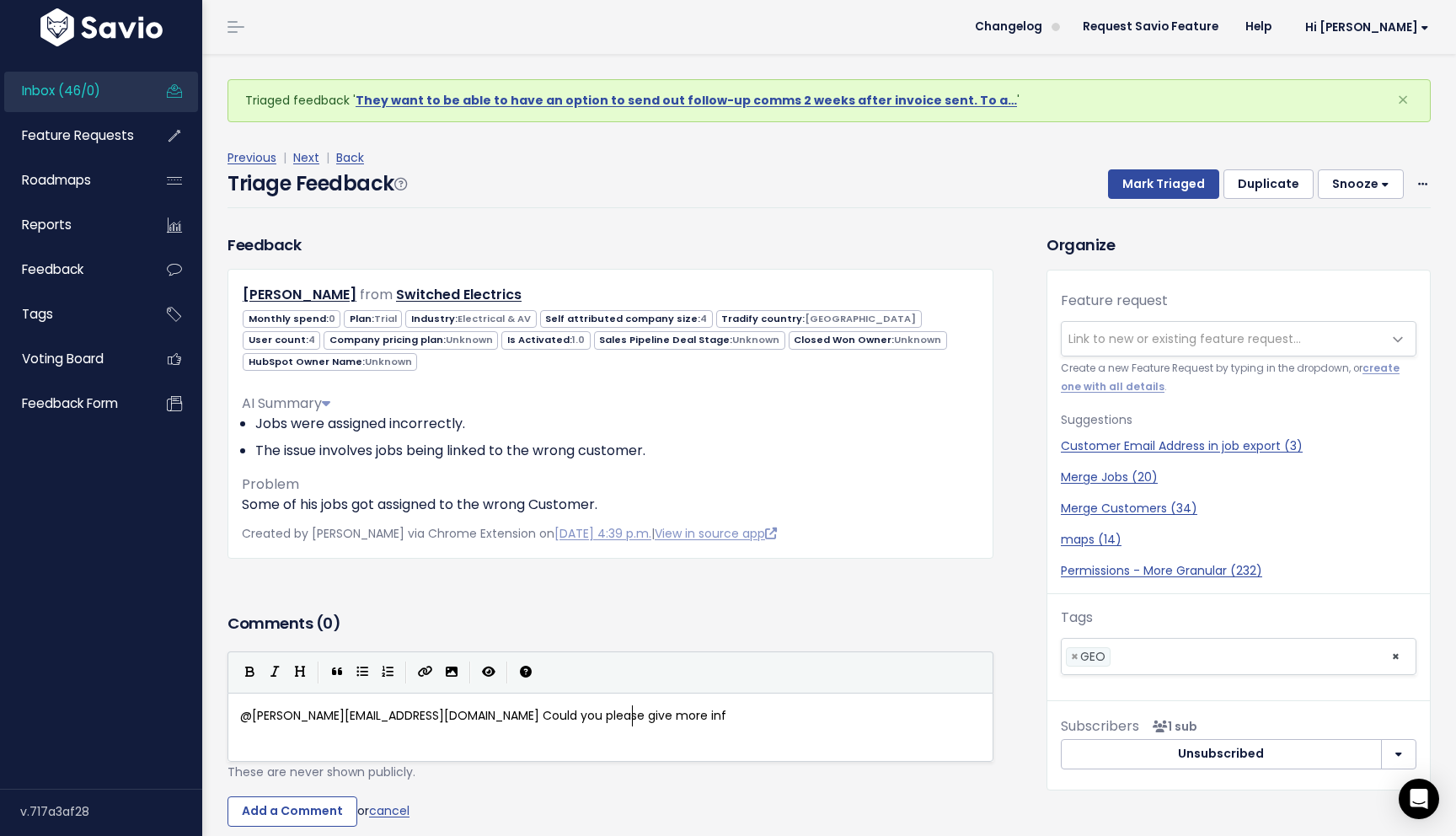
scroll to position [5, 398]
type textarea "@kristine.bartolata@tradifyhq.com Could you please give more info"
type textarea ","
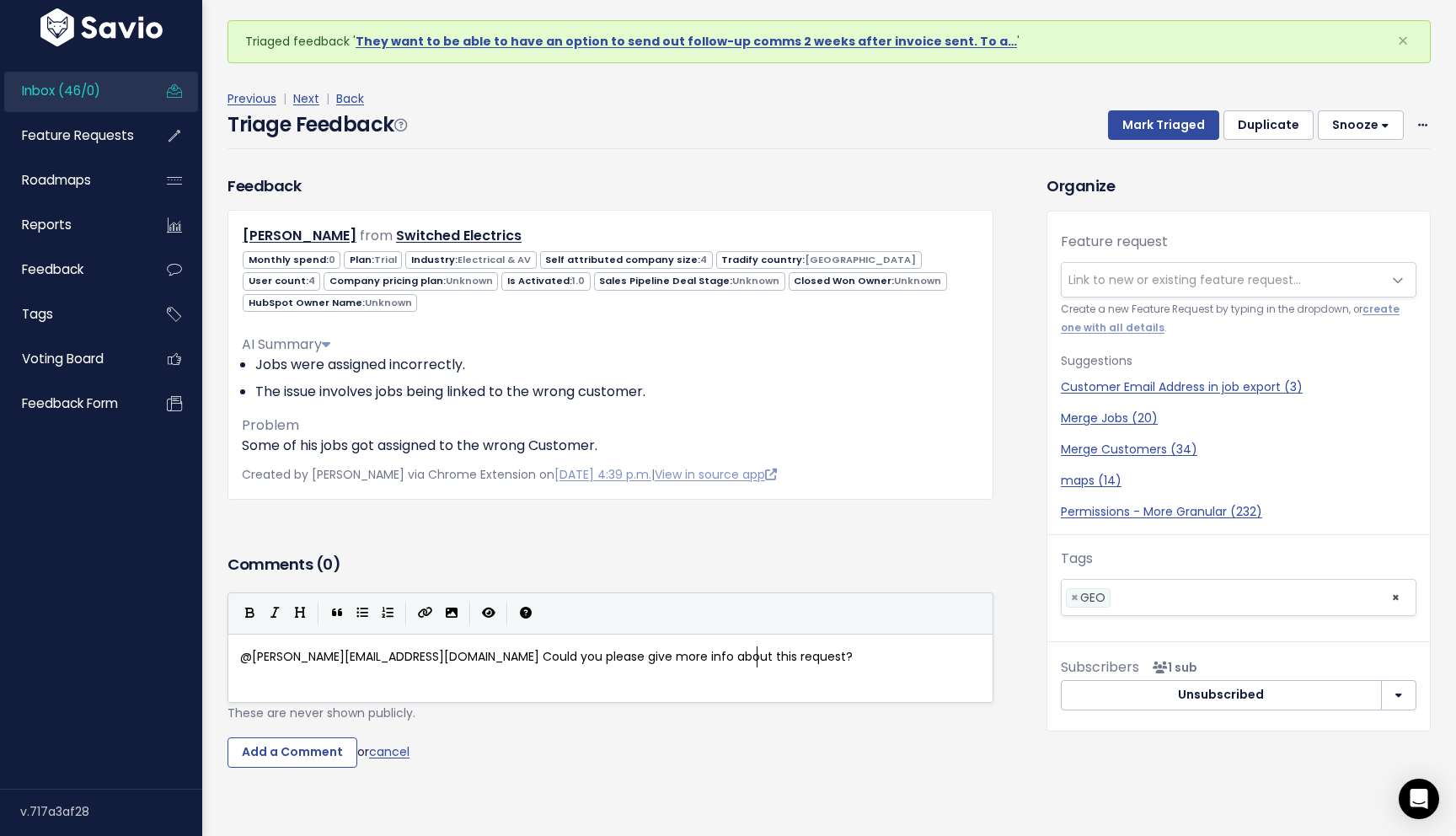
scroll to position [64, 0]
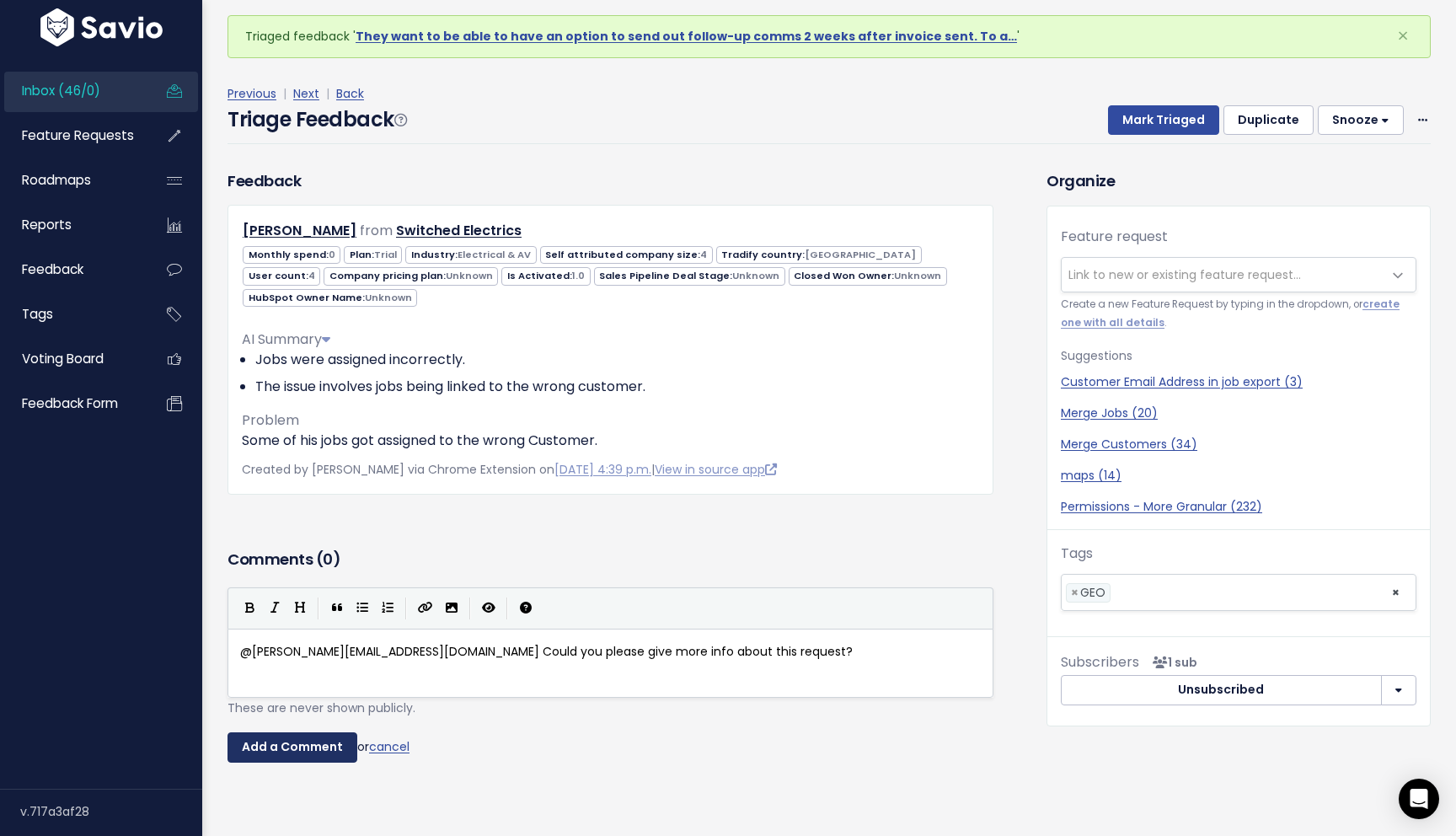
type textarea "about this request?"
click at [305, 751] on input "Add a Comment" at bounding box center [292, 747] width 130 height 30
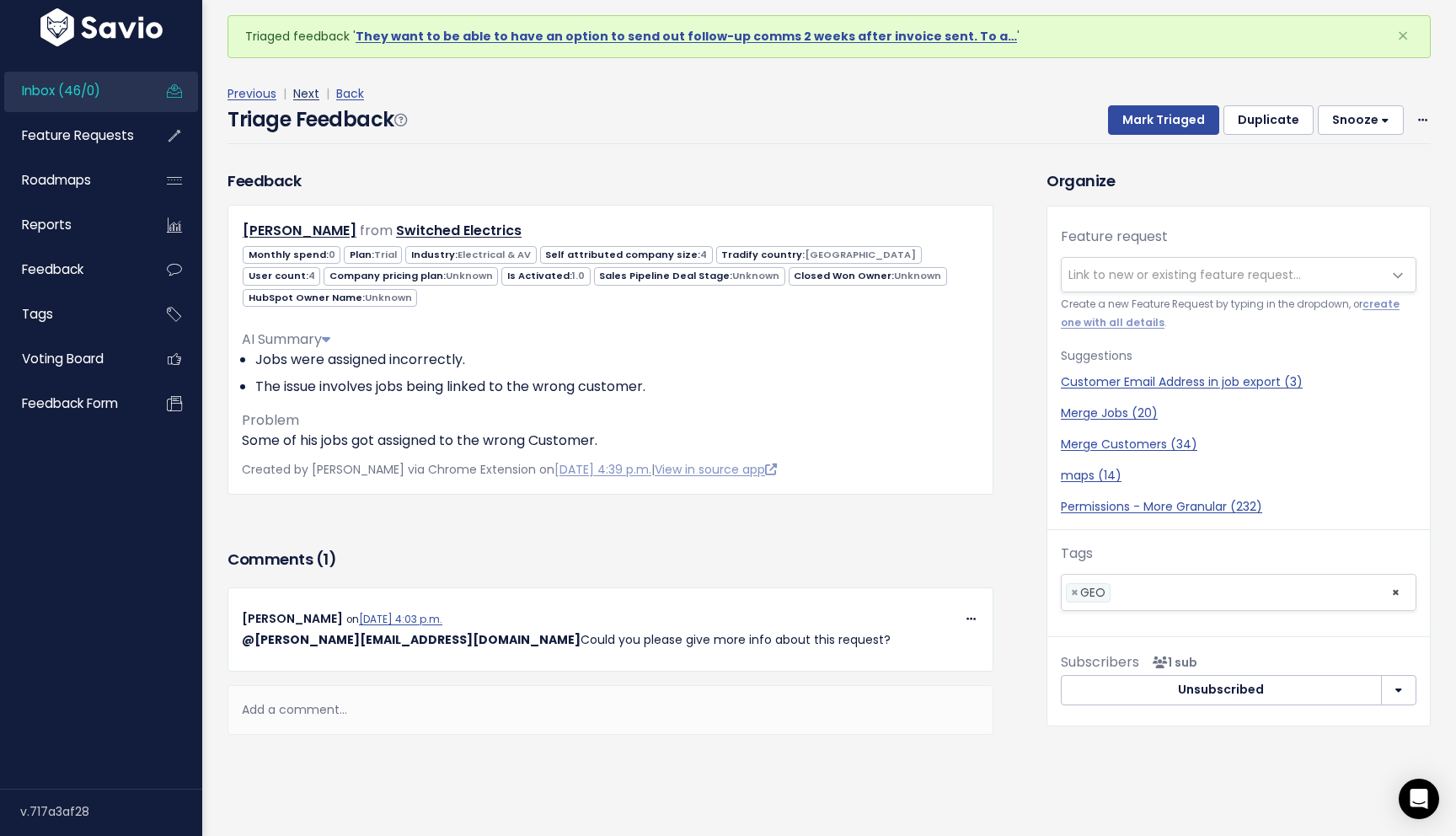
click at [304, 90] on link "Next" at bounding box center [306, 94] width 26 height 17
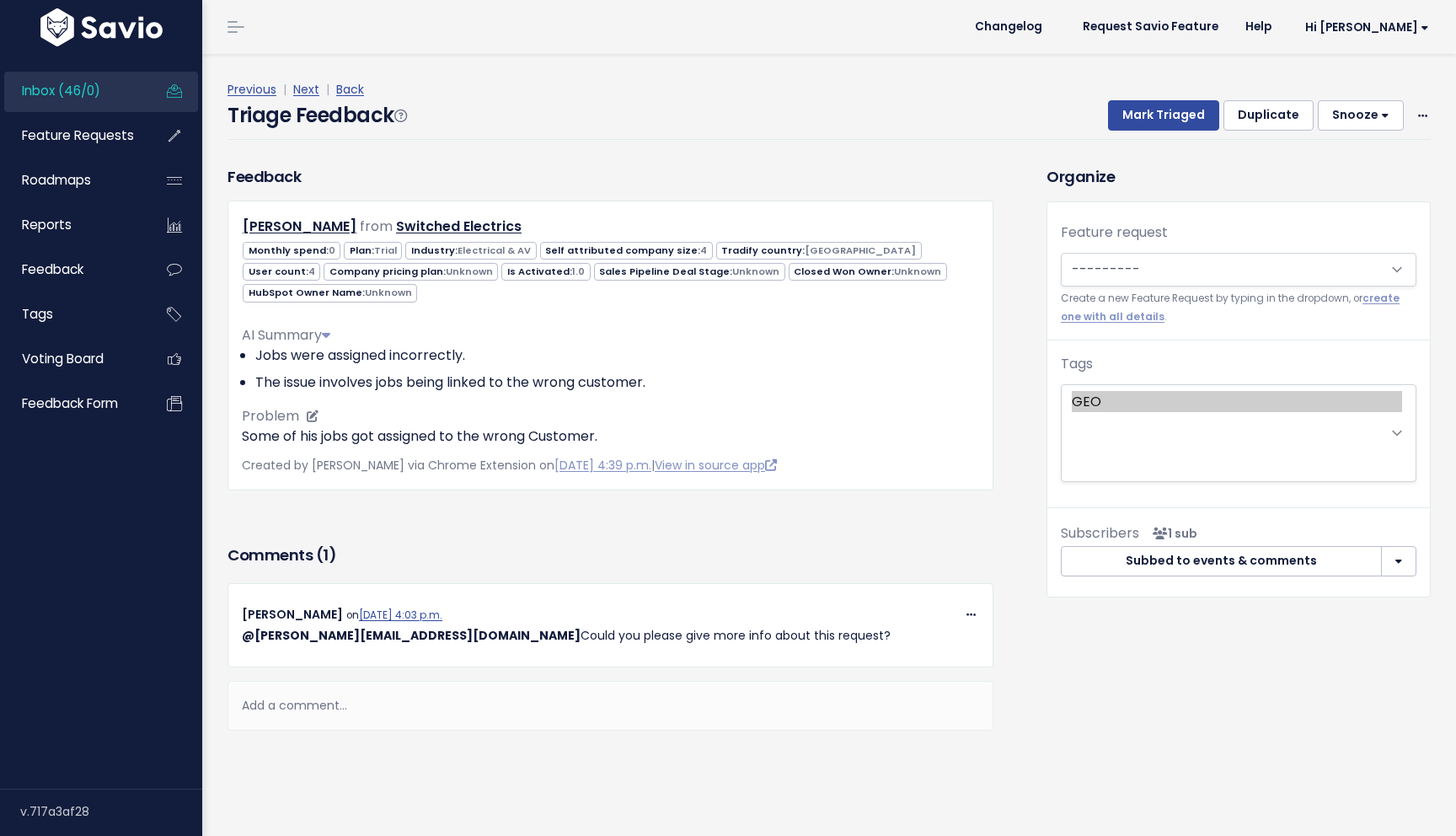
scroll to position [5, 0]
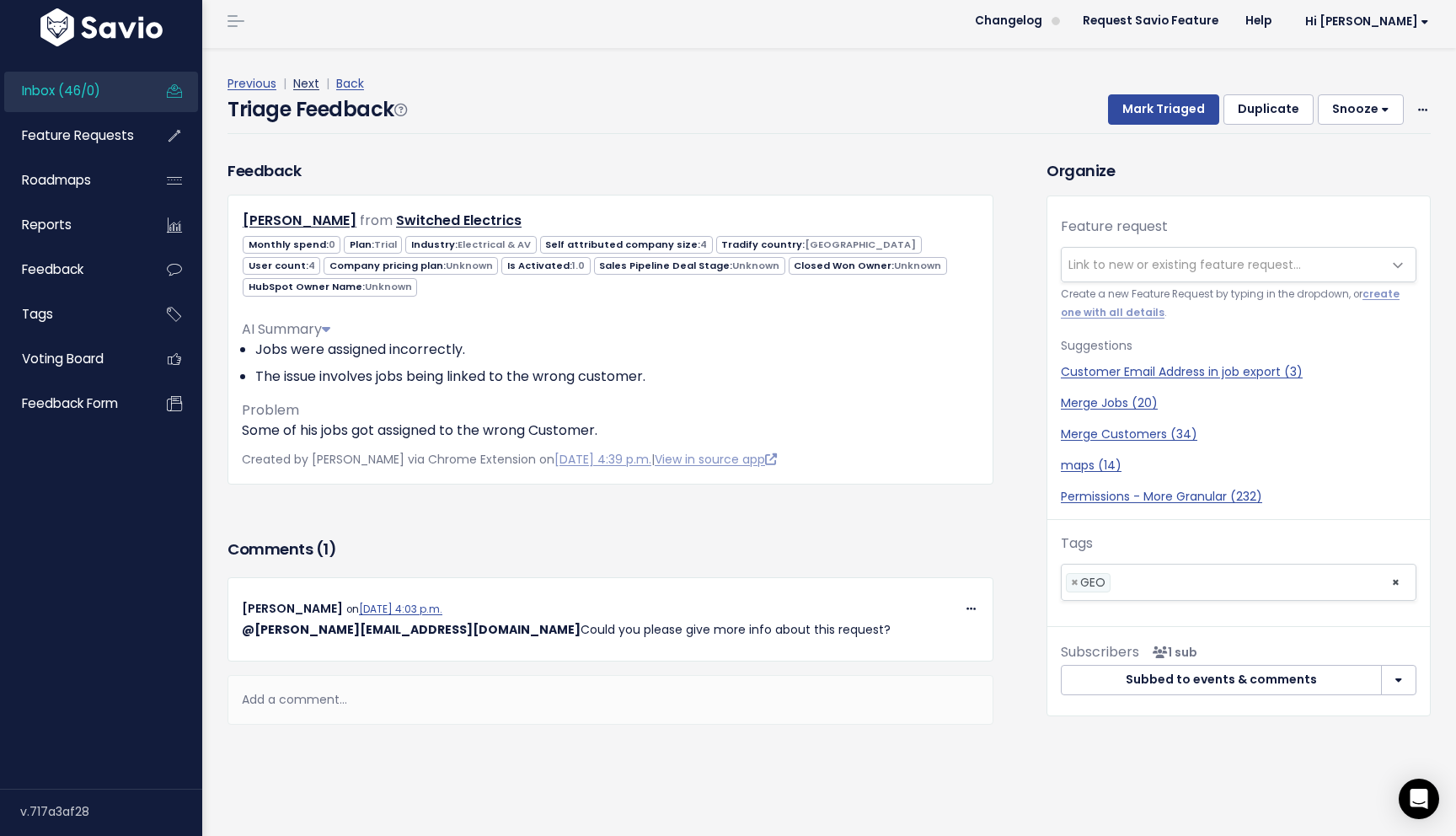
click at [307, 79] on link "Next" at bounding box center [306, 83] width 26 height 17
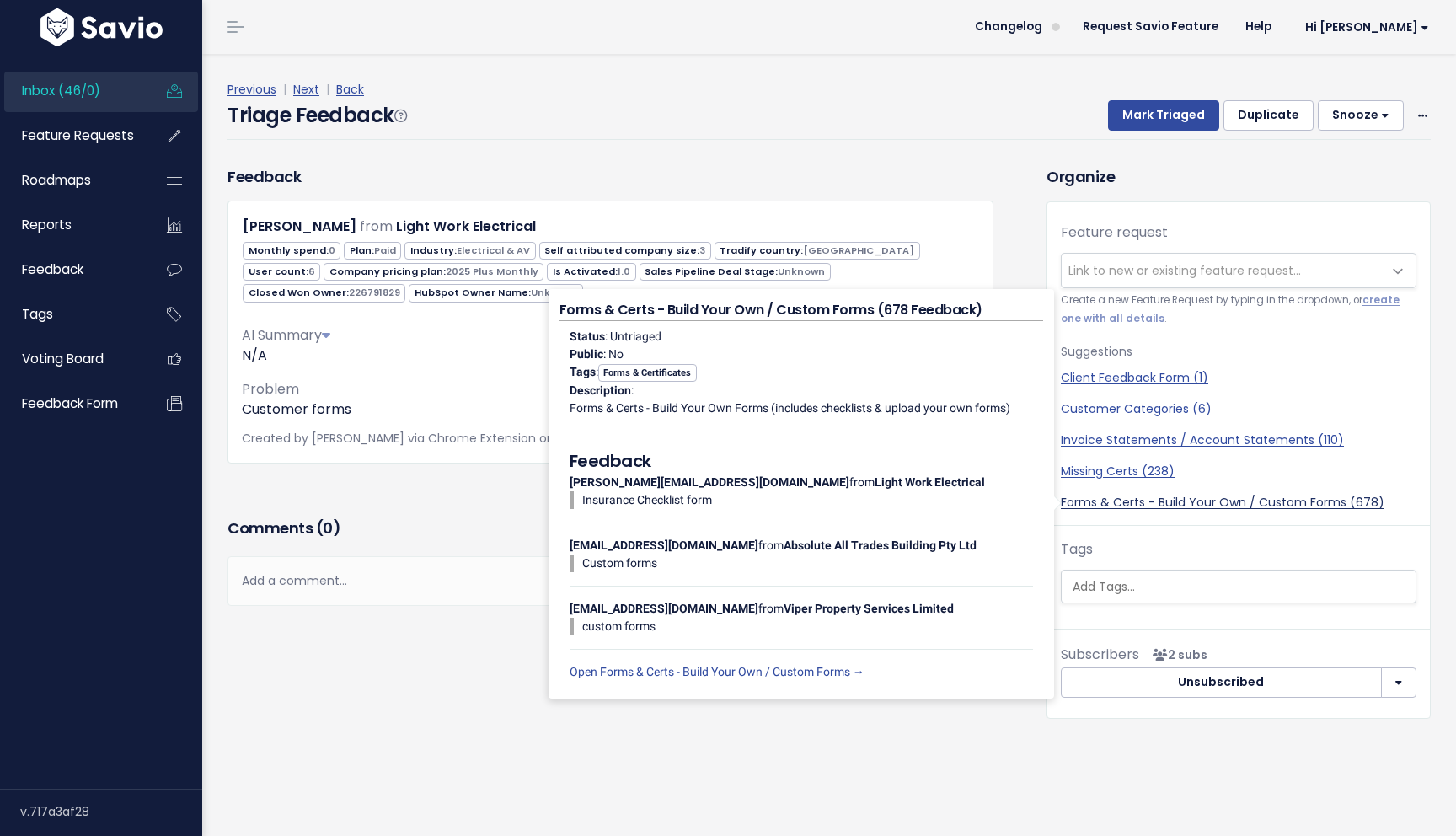
click at [1294, 510] on link "Forms & Certs - Build Your Own / Custom Forms (678)" at bounding box center [1239, 502] width 356 height 17
select select "37578"
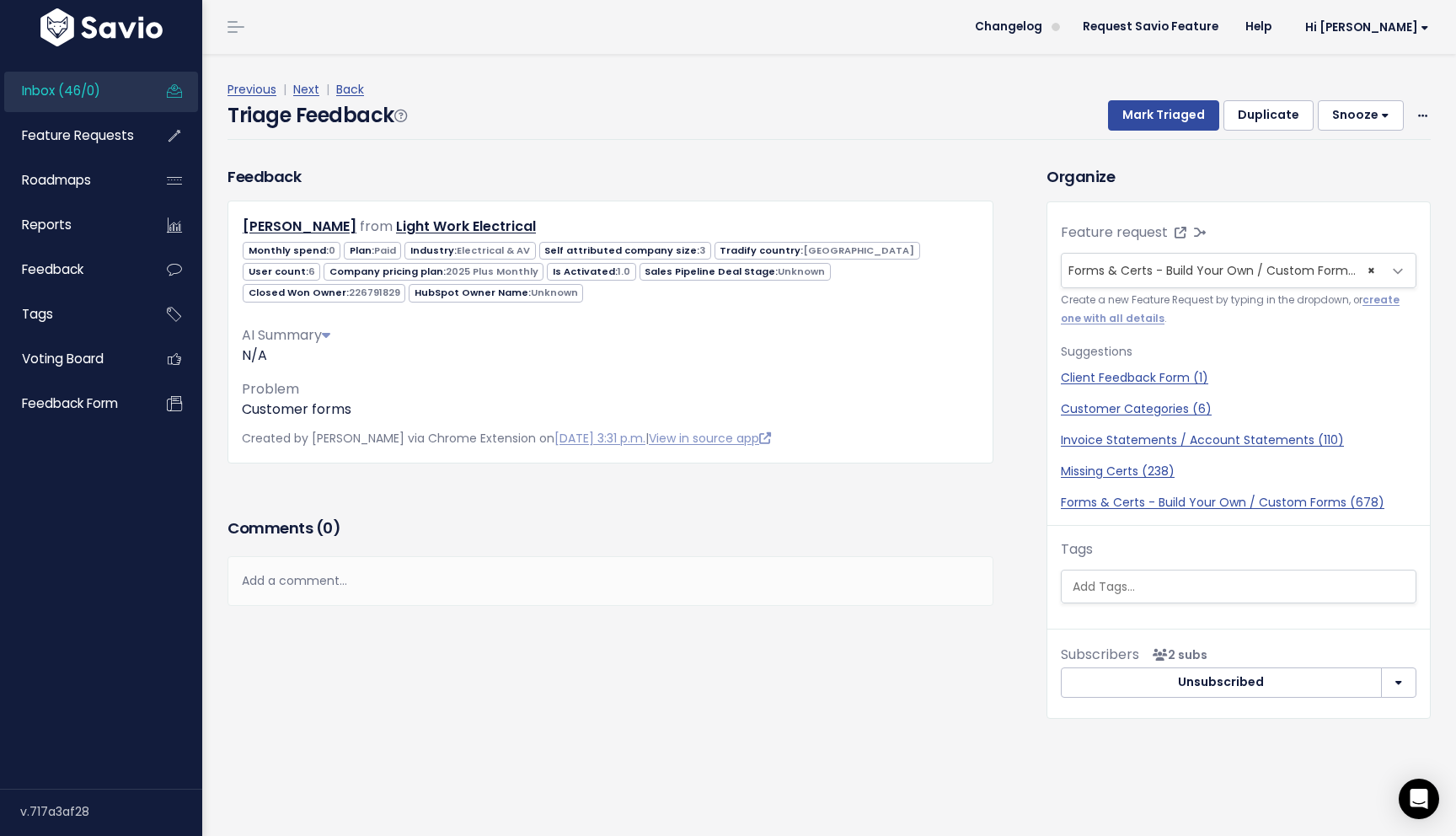
click at [1188, 154] on div "Previous | Next | Back Triage Feedback Mark Triaged Duplicate [GEOGRAPHIC_DATA]…" at bounding box center [835, 109] width 1216 height 111
click at [1188, 110] on button "Mark Triaged" at bounding box center [1163, 115] width 111 height 30
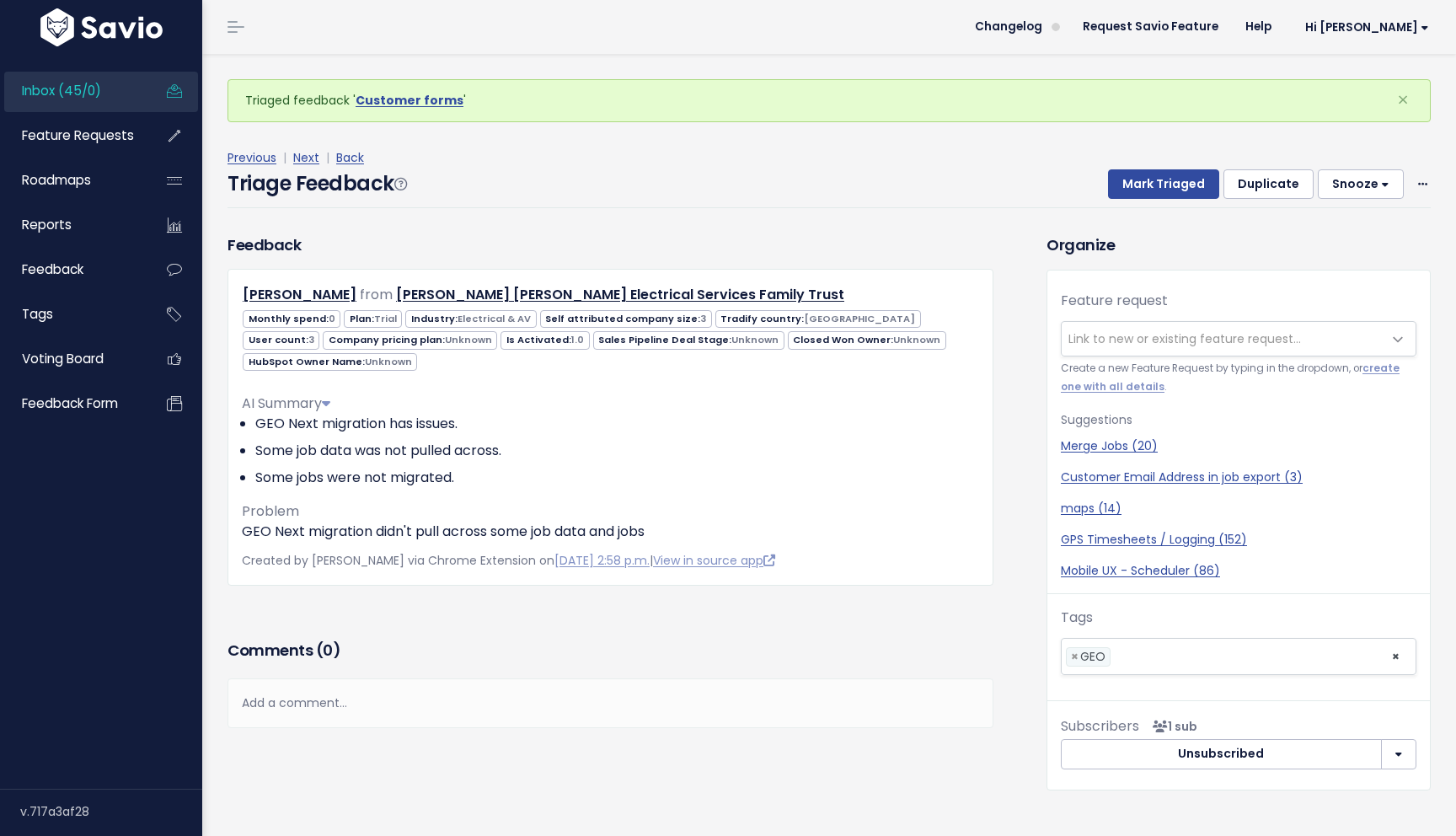
click at [630, 585] on div "[PERSON_NAME] from [PERSON_NAME] [PERSON_NAME] Electrical Services Family Trust…" at bounding box center [610, 428] width 766 height 317
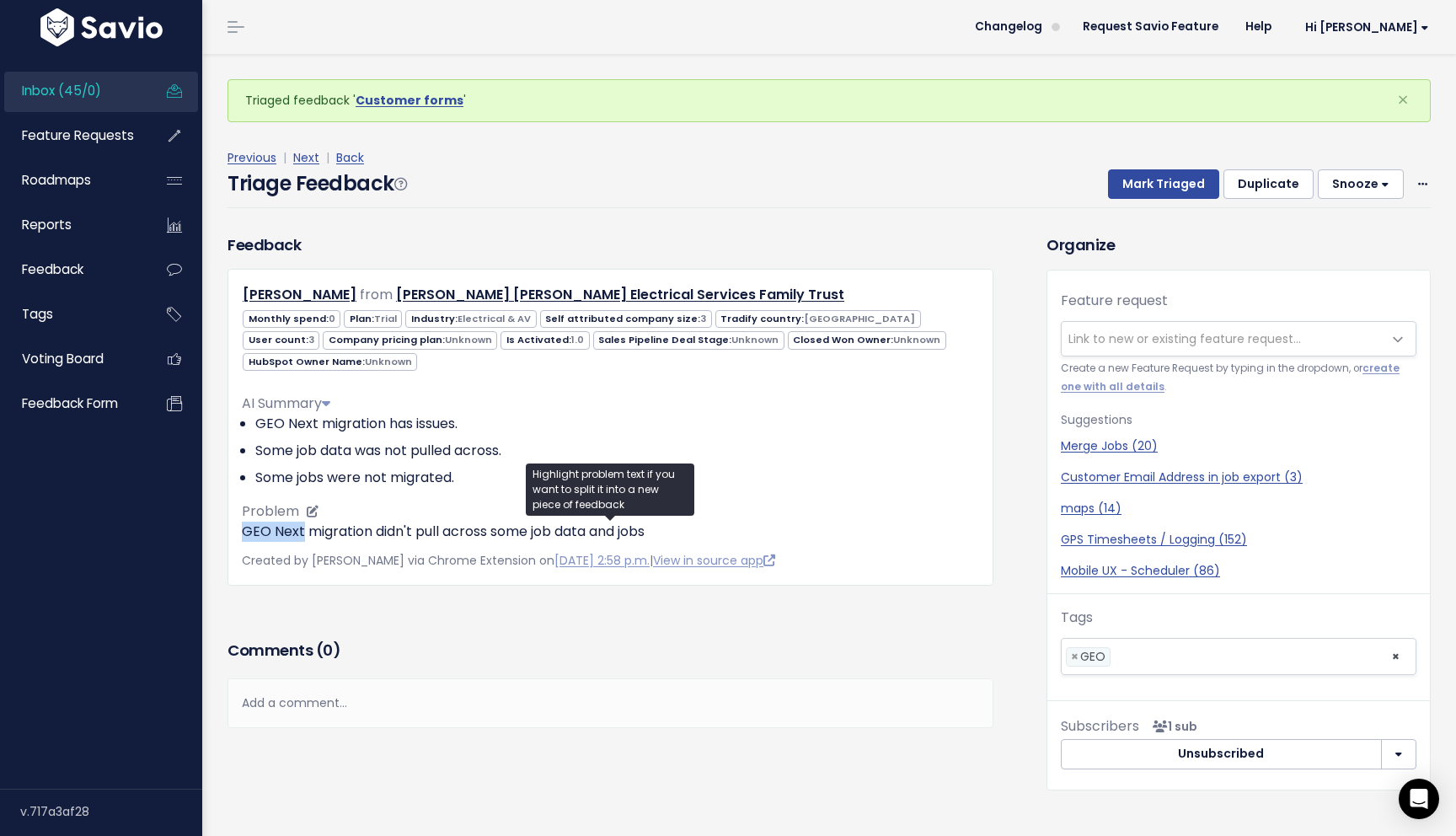
drag, startPoint x: 303, startPoint y: 538, endPoint x: 246, endPoint y: 538, distance: 57.0
click at [246, 538] on p "GEO Next migration didn't pull across some job data and jobs" at bounding box center [610, 532] width 738 height 20
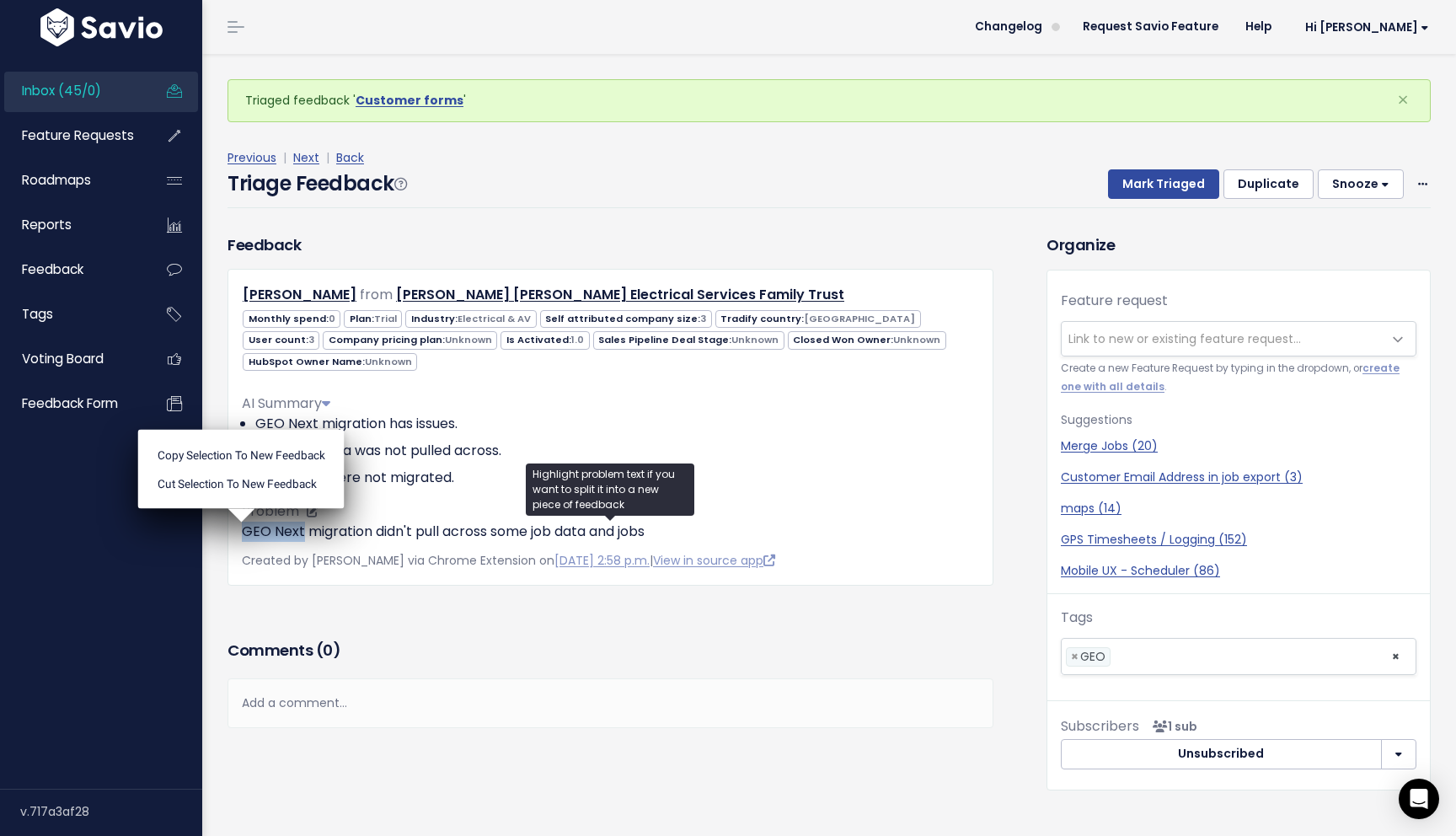
copy p "GEO Next"
click at [1172, 350] on span "Link to new or existing feature request..." at bounding box center [1221, 338] width 320 height 34
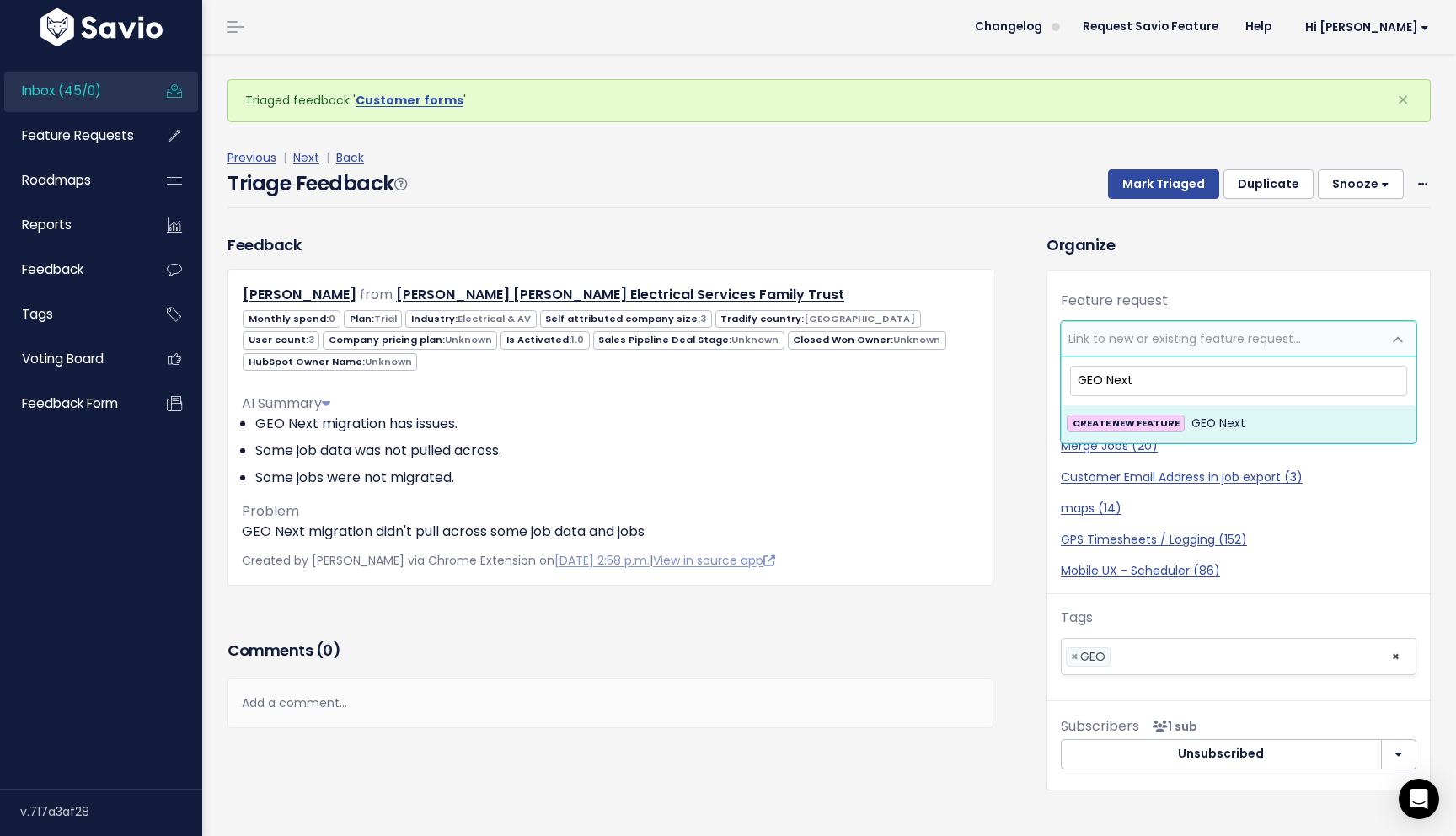
click at [1193, 277] on div "Feature request --------- Link to new or existing feature request... Create a n…" at bounding box center [1239, 489] width 383 height 438
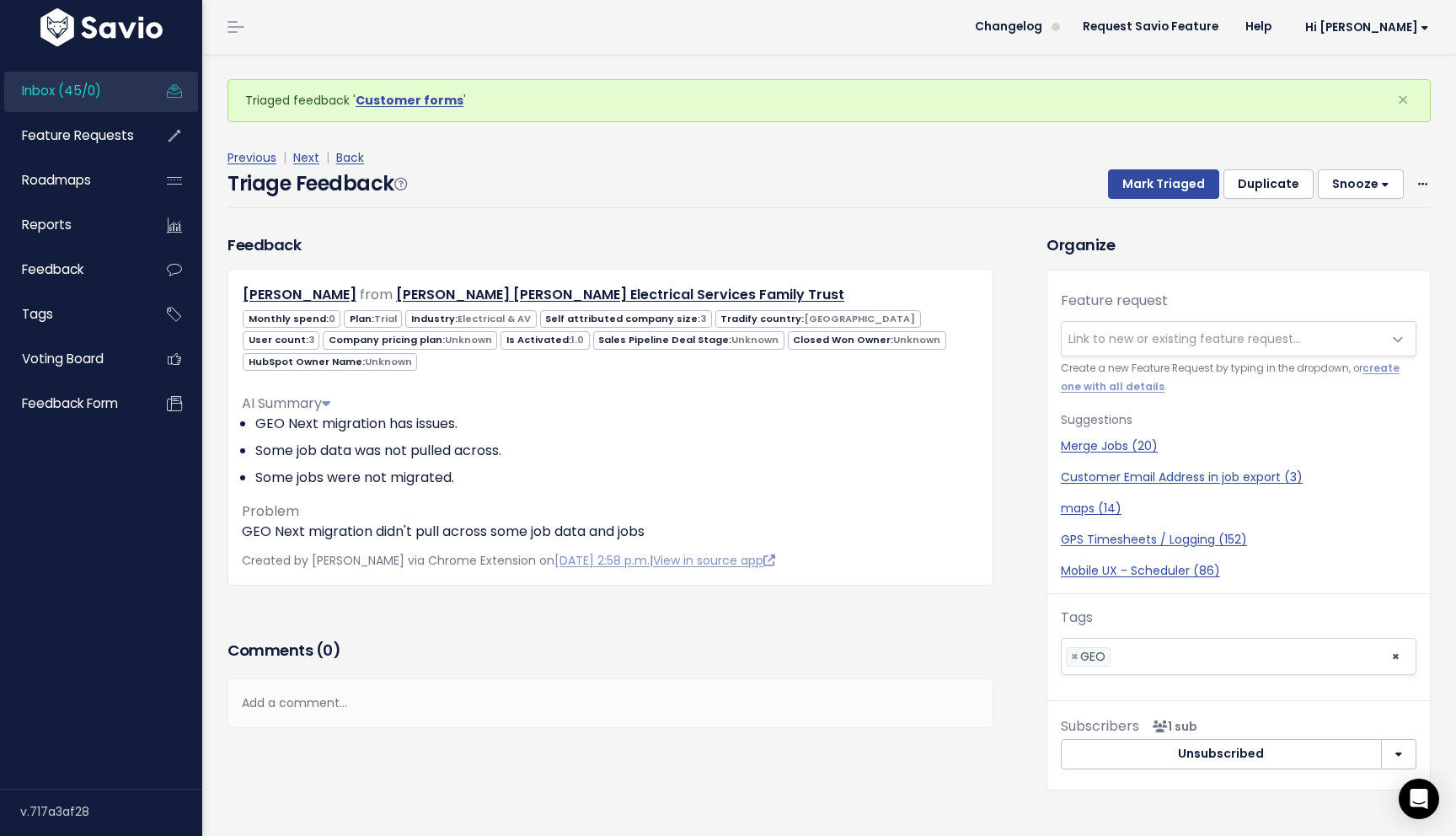
click at [318, 164] on div "Previous | Next | Back" at bounding box center [828, 157] width 1203 height 21
click at [310, 156] on link "Next" at bounding box center [306, 157] width 26 height 17
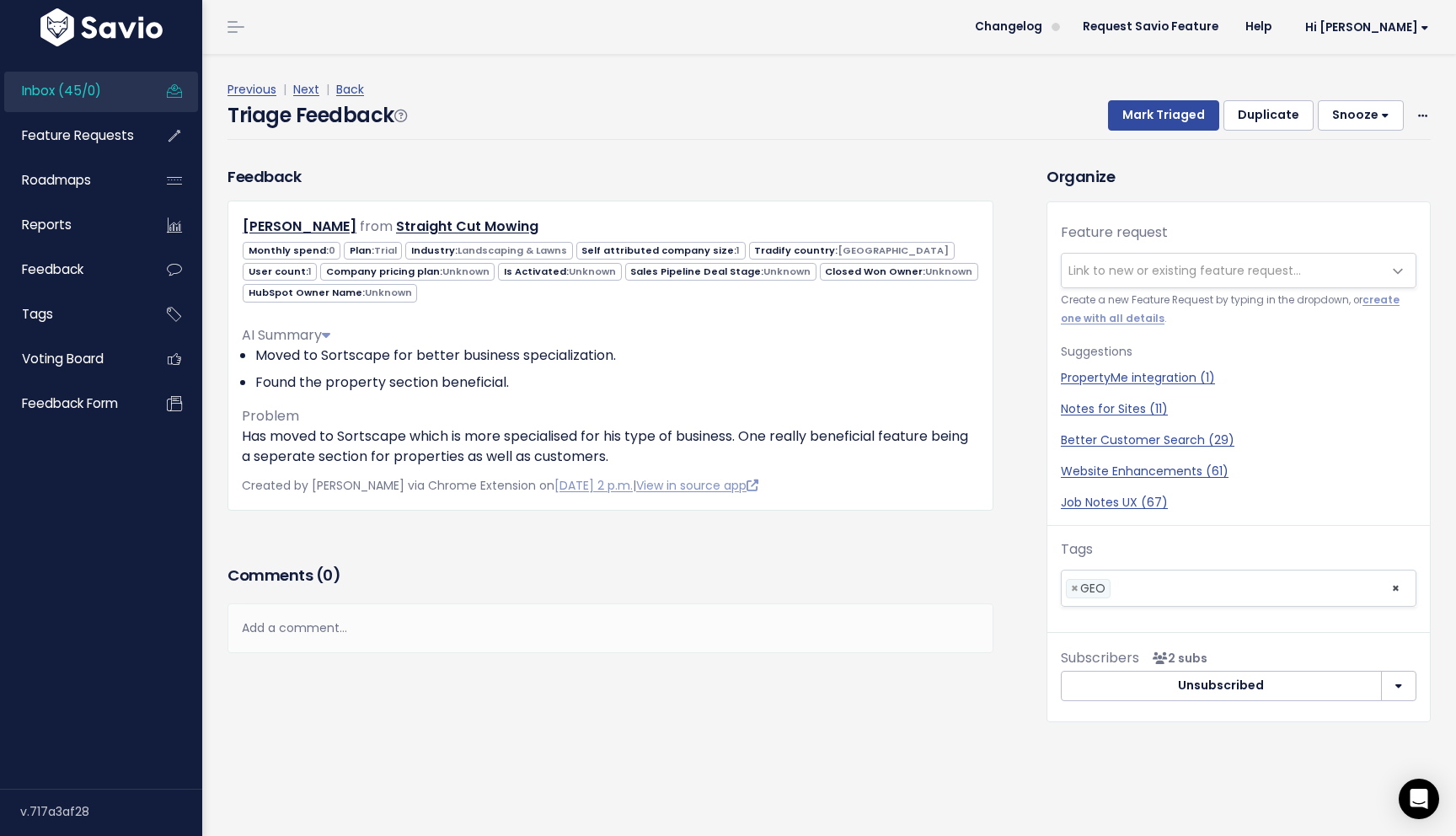
click at [565, 559] on div "Feedback Kayne Moss from Straight Cut Mowing" at bounding box center [610, 363] width 791 height 396
click at [1391, 110] on button "Snooze" at bounding box center [1361, 115] width 86 height 30
click at [1417, 109] on span at bounding box center [1423, 116] width 16 height 21
click at [1332, 189] on link "Delete" at bounding box center [1355, 195] width 121 height 33
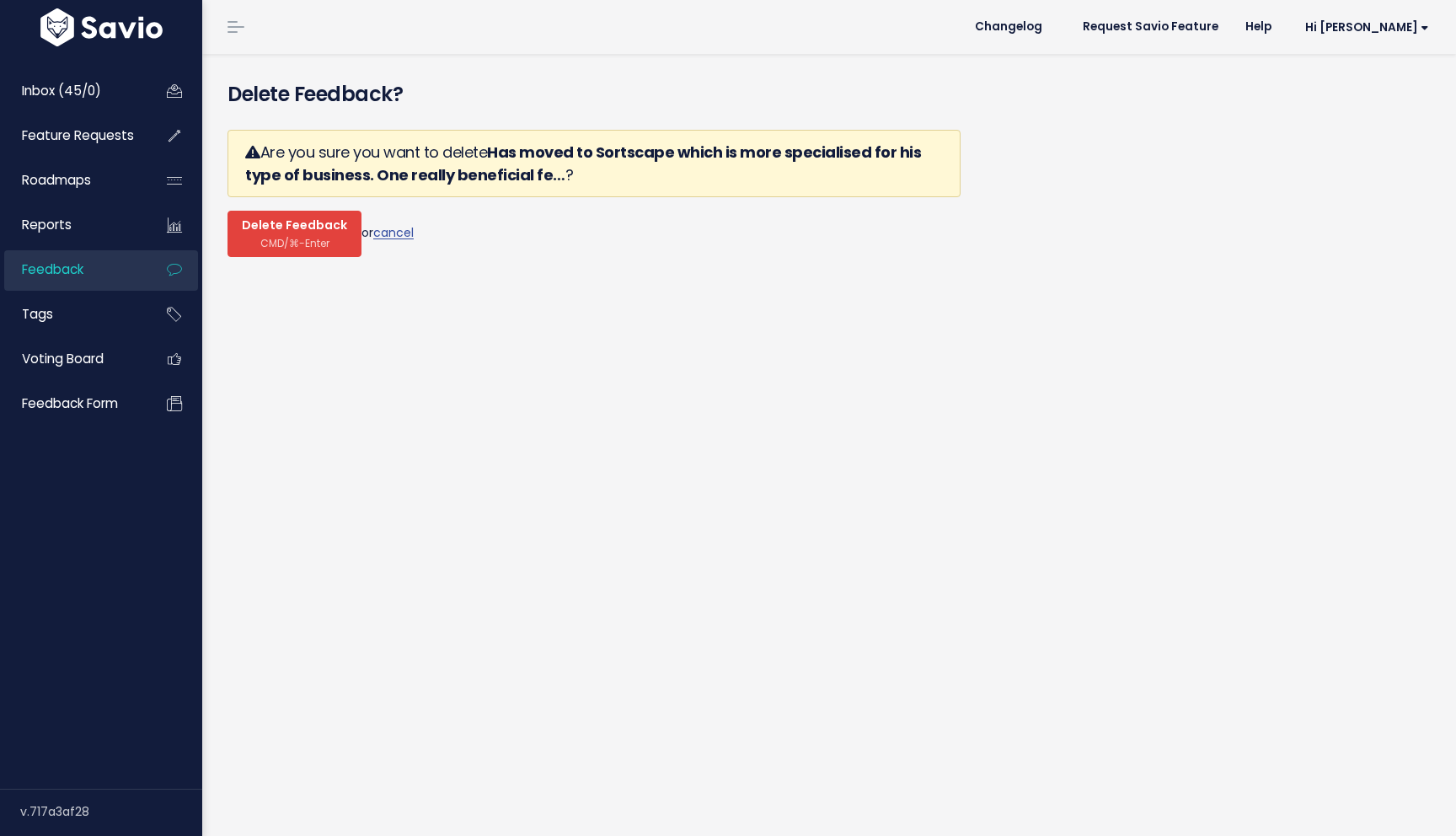
click at [328, 236] on button "Delete Feedback CMD/⌘-Enter" at bounding box center [294, 234] width 134 height 46
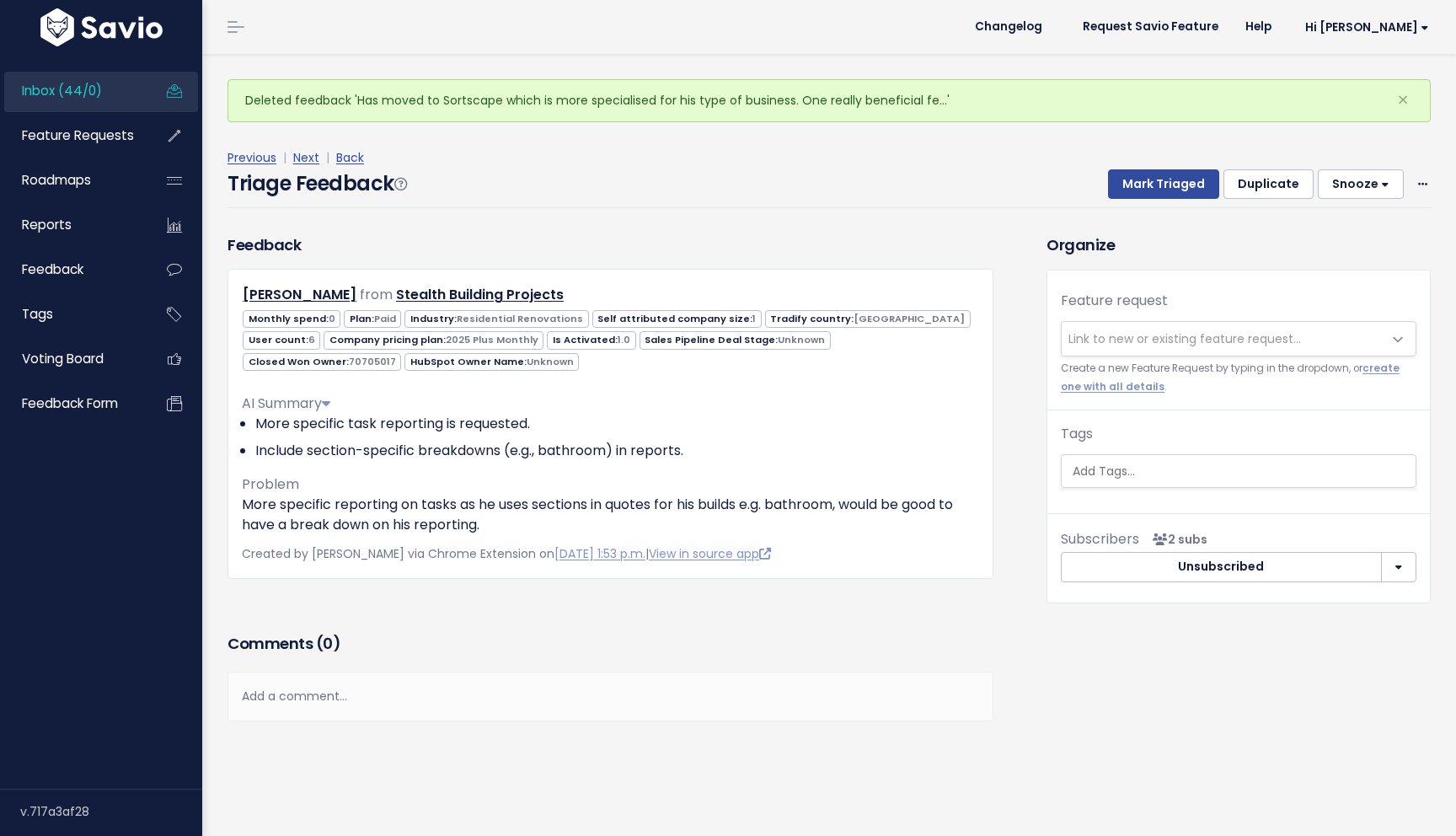
click at [475, 217] on div "Previous | Next | Back Triage Feedback Mark Triaged Duplicate Snooze 1 day 3 da…" at bounding box center [835, 177] width 1216 height 111
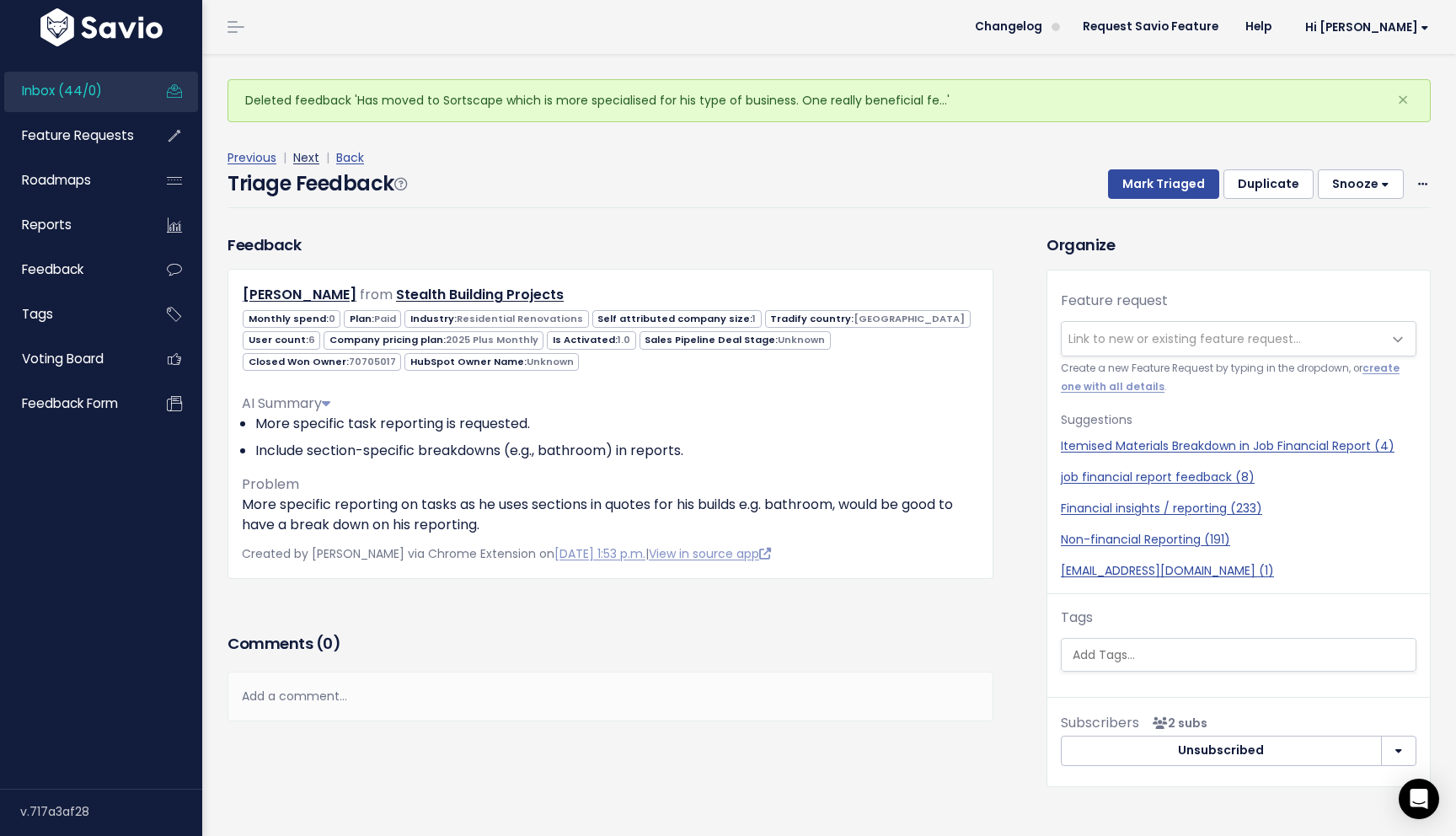
click at [297, 161] on link "Next" at bounding box center [306, 157] width 26 height 17
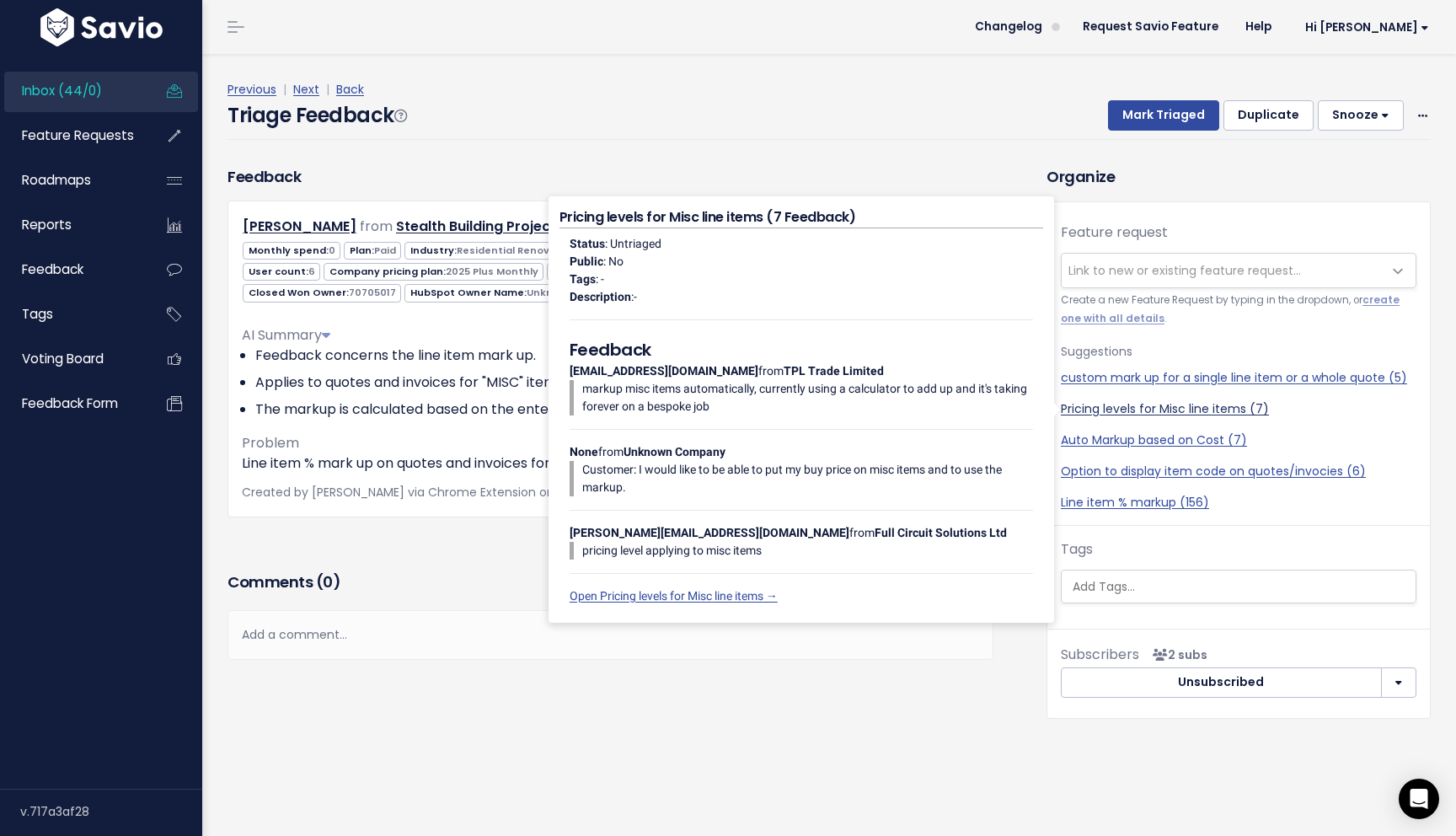
click at [1203, 406] on link "Pricing levels for Misc line items (7)" at bounding box center [1239, 408] width 356 height 17
select select "55964"
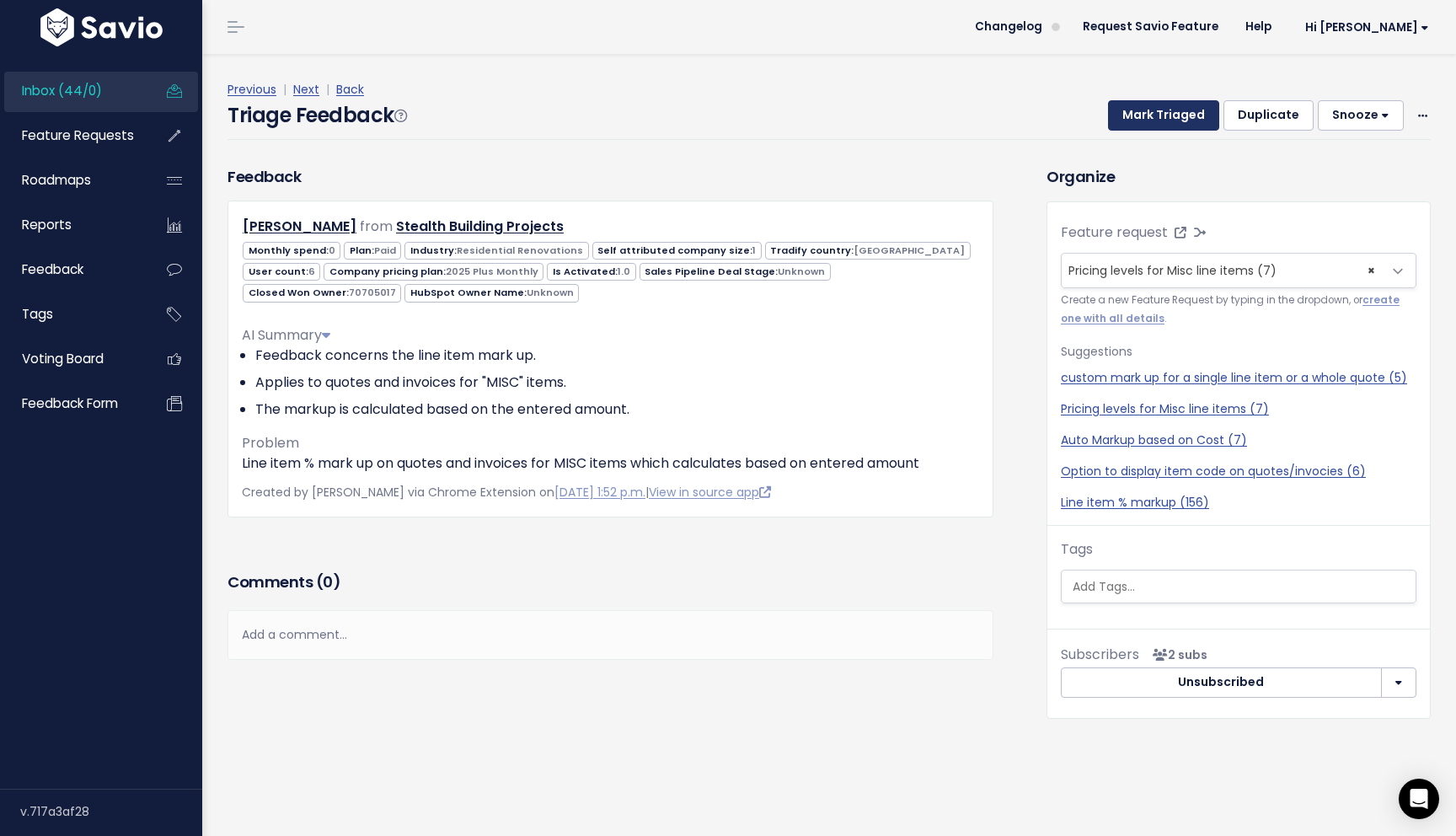
click at [1191, 102] on button "Mark Triaged" at bounding box center [1163, 115] width 111 height 30
